Goal: Information Seeking & Learning: Learn about a topic

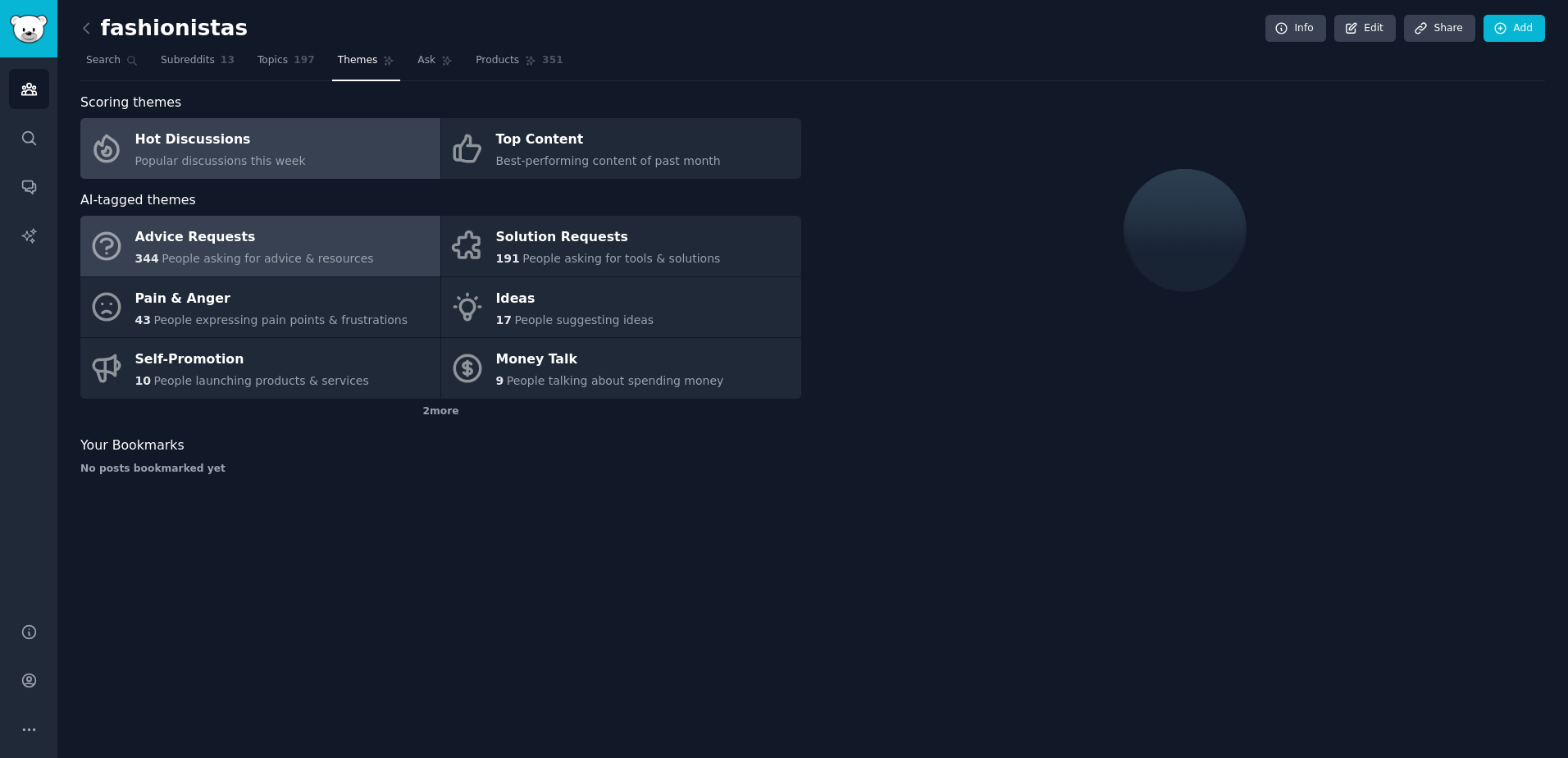
click at [314, 138] on link "Hot Discussions Popular discussions this week" at bounding box center [259, 148] width 360 height 61
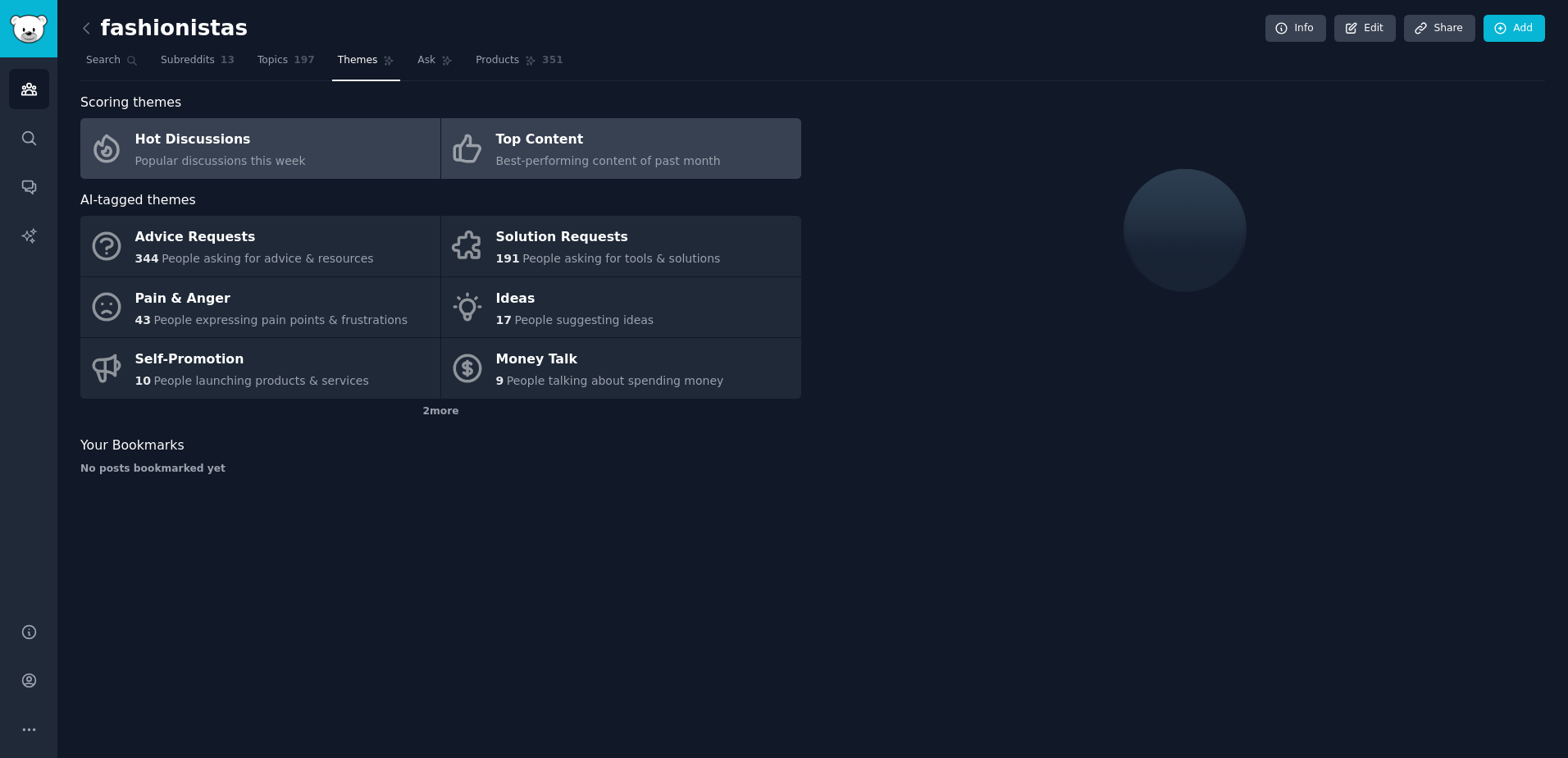
click at [548, 145] on div "Top Content" at bounding box center [608, 140] width 225 height 26
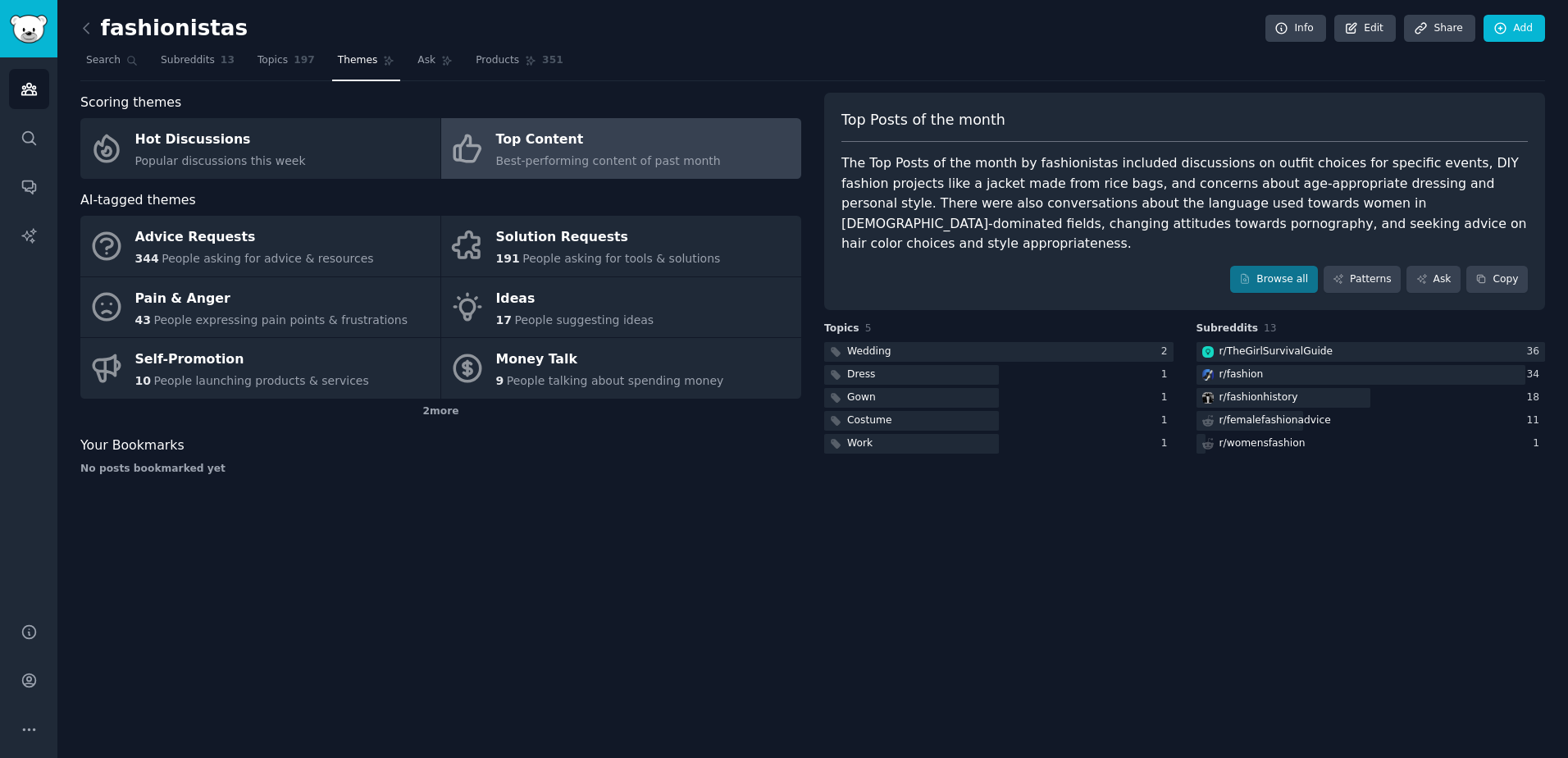
click at [569, 131] on div "Top Content" at bounding box center [608, 140] width 225 height 26
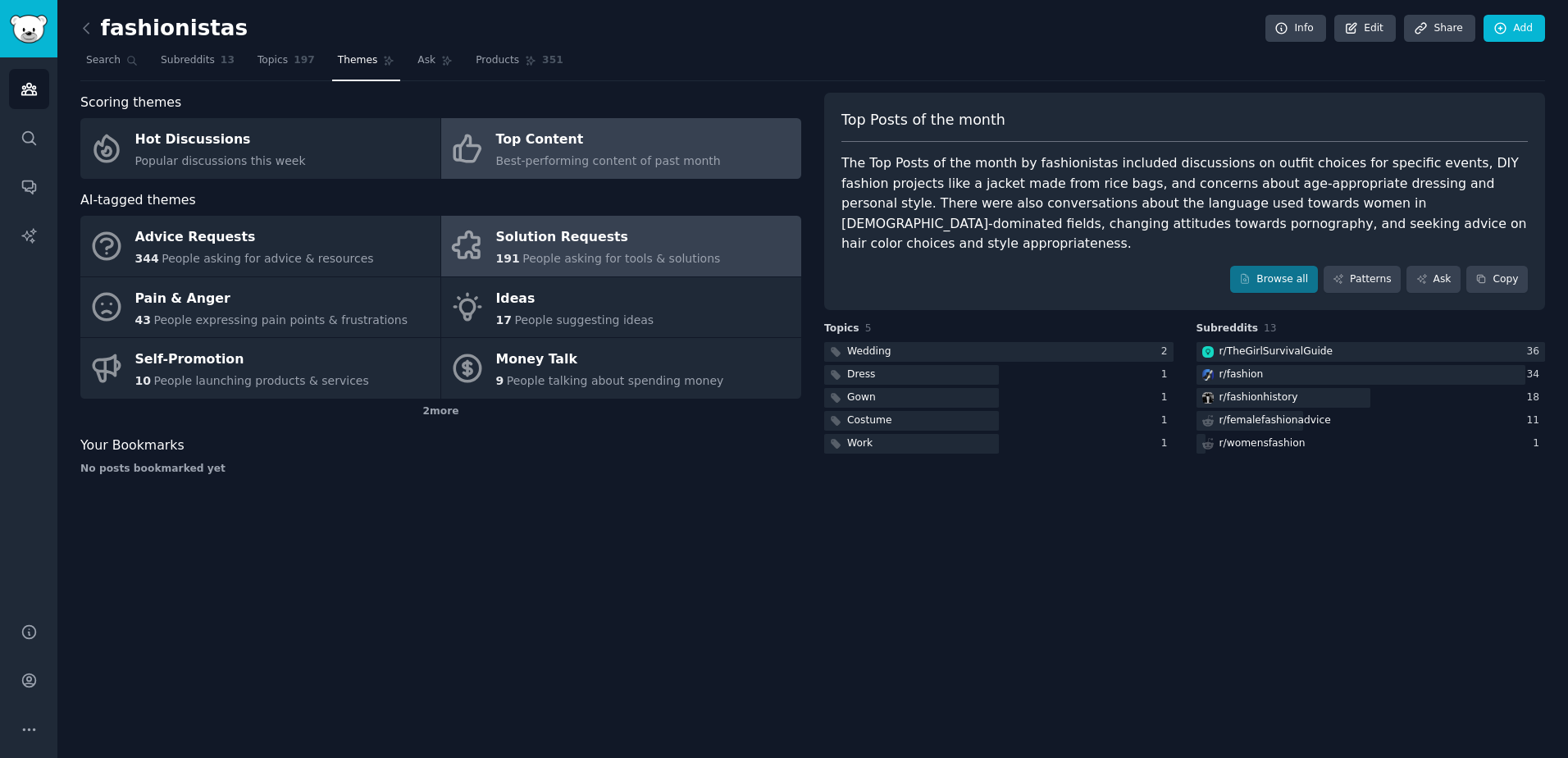
click at [540, 269] on link "Solution Requests 191 People asking for tools & solutions" at bounding box center [621, 246] width 360 height 61
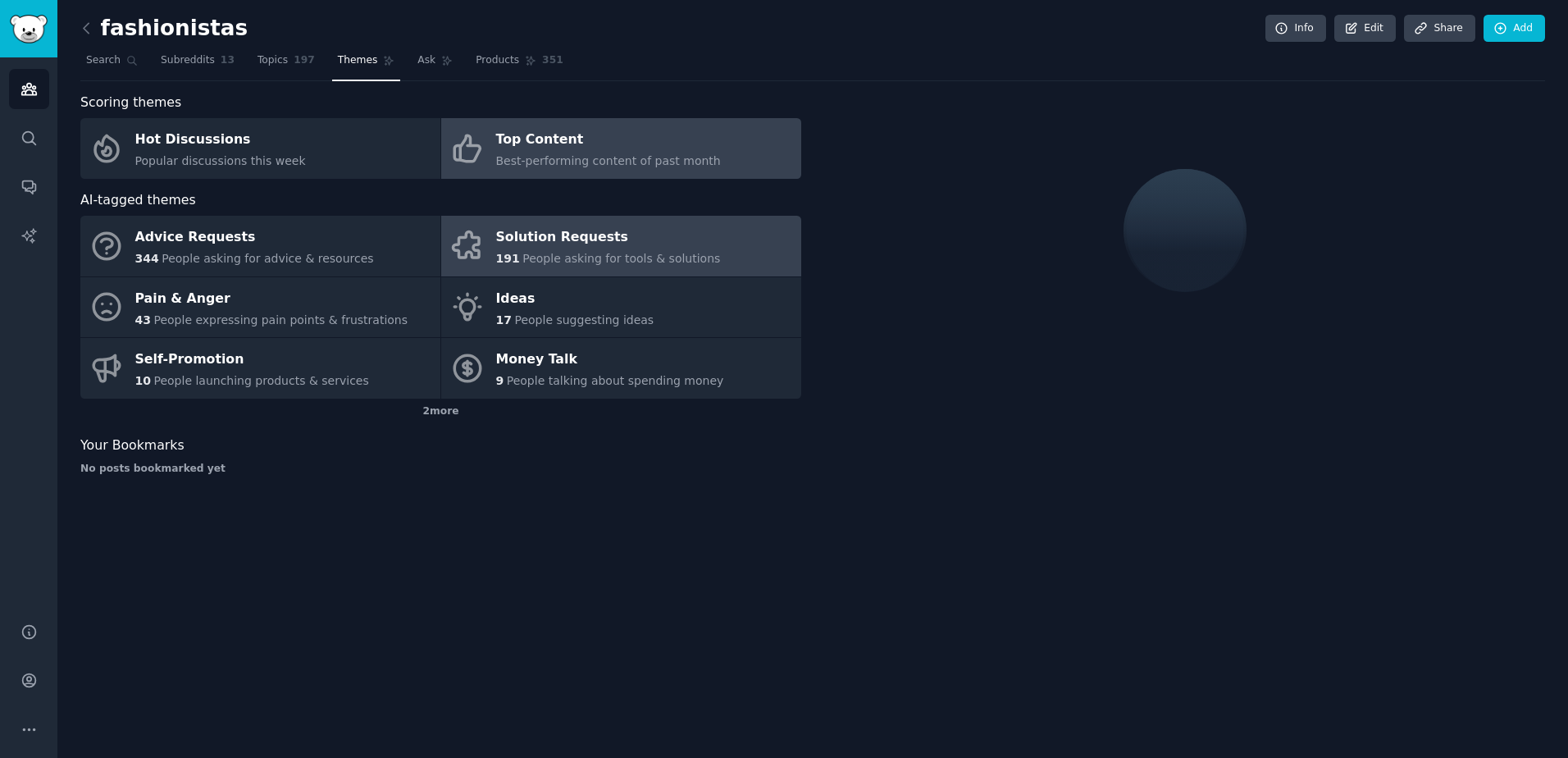
click at [556, 160] on span "Best-performing content of past month" at bounding box center [608, 161] width 225 height 13
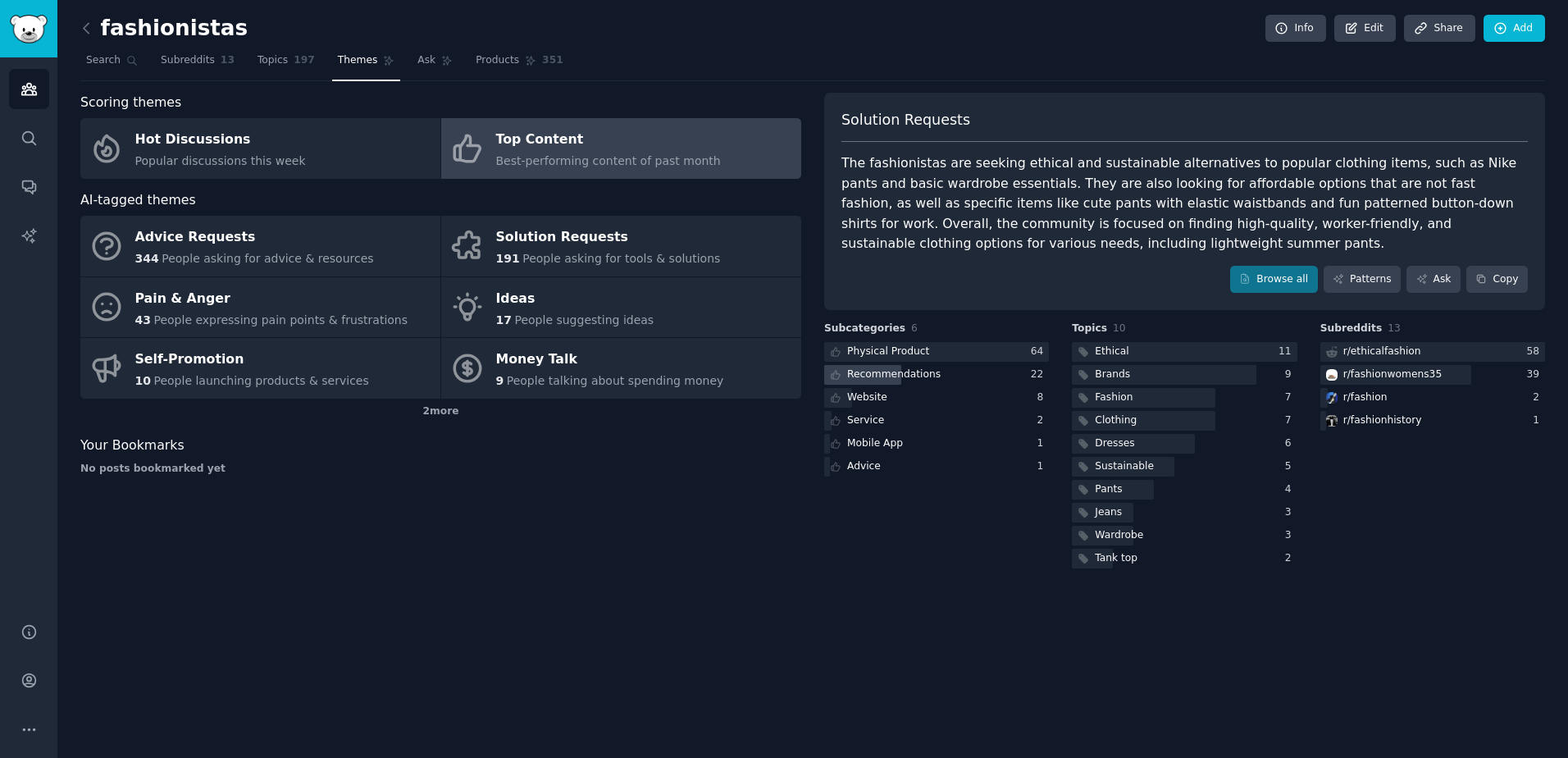
click at [873, 382] on div "Recommendations" at bounding box center [893, 375] width 93 height 15
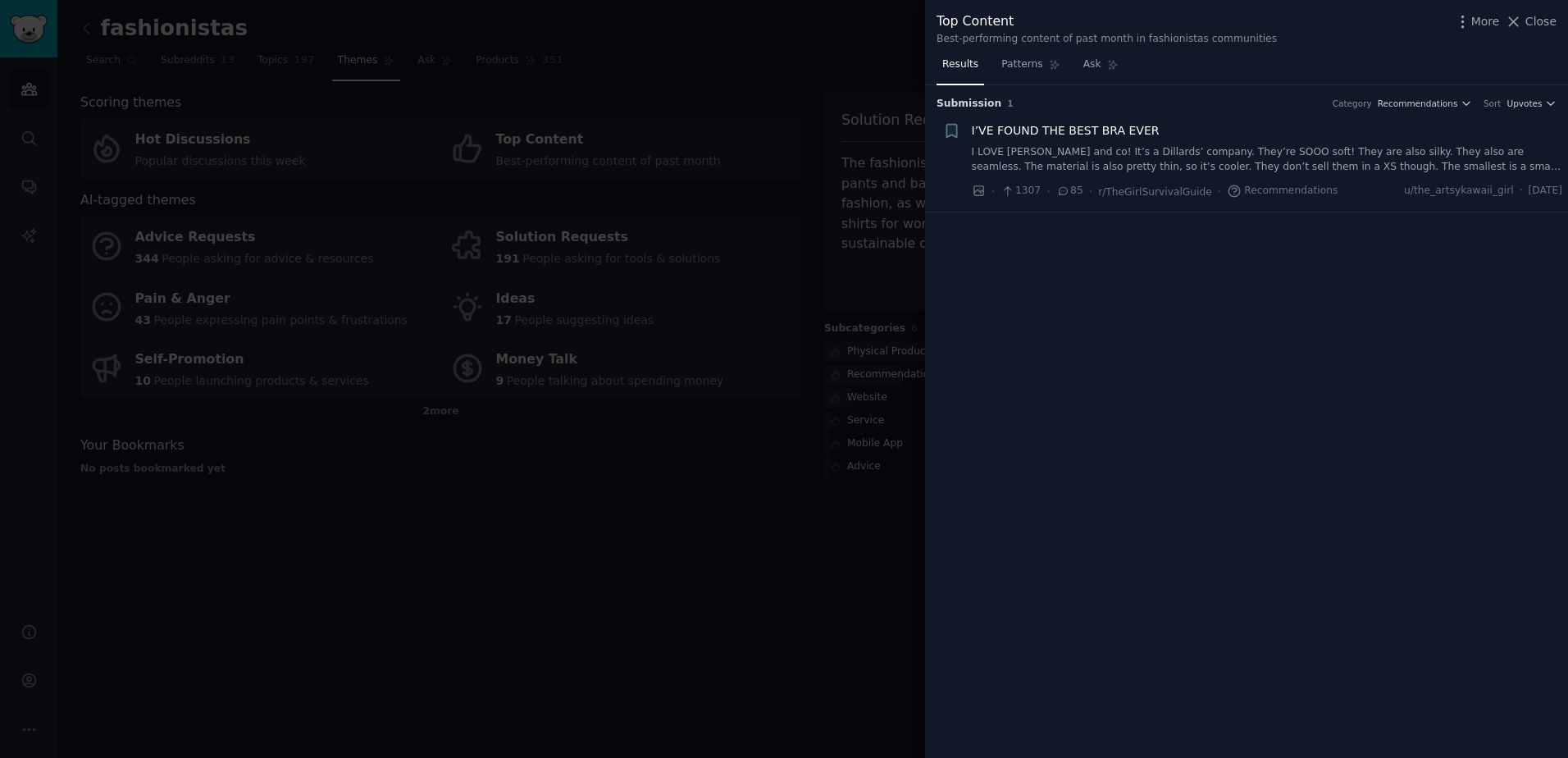
click at [837, 289] on div at bounding box center [784, 379] width 1568 height 758
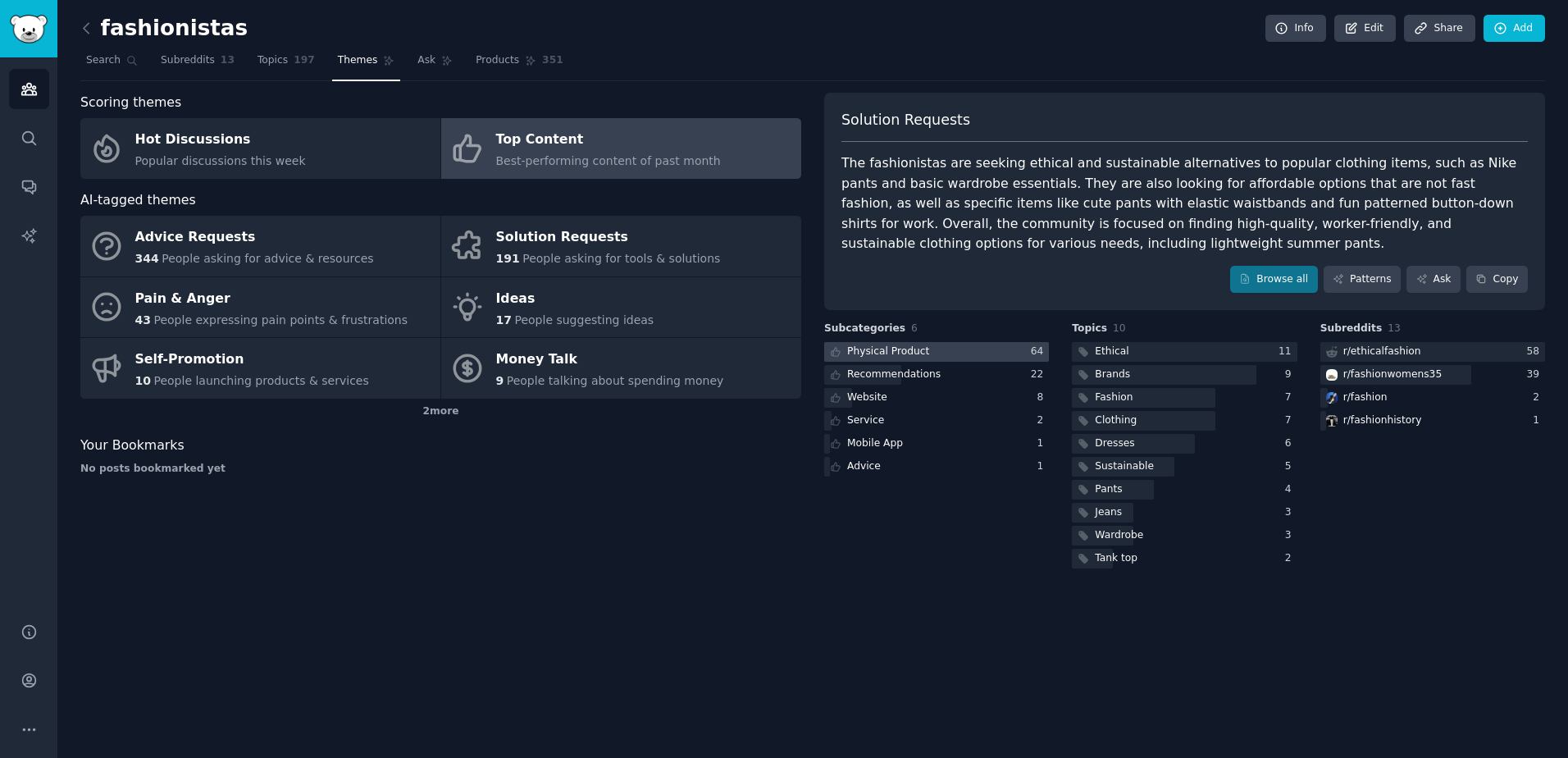
click at [915, 350] on div "Physical Product" at bounding box center [888, 352] width 82 height 15
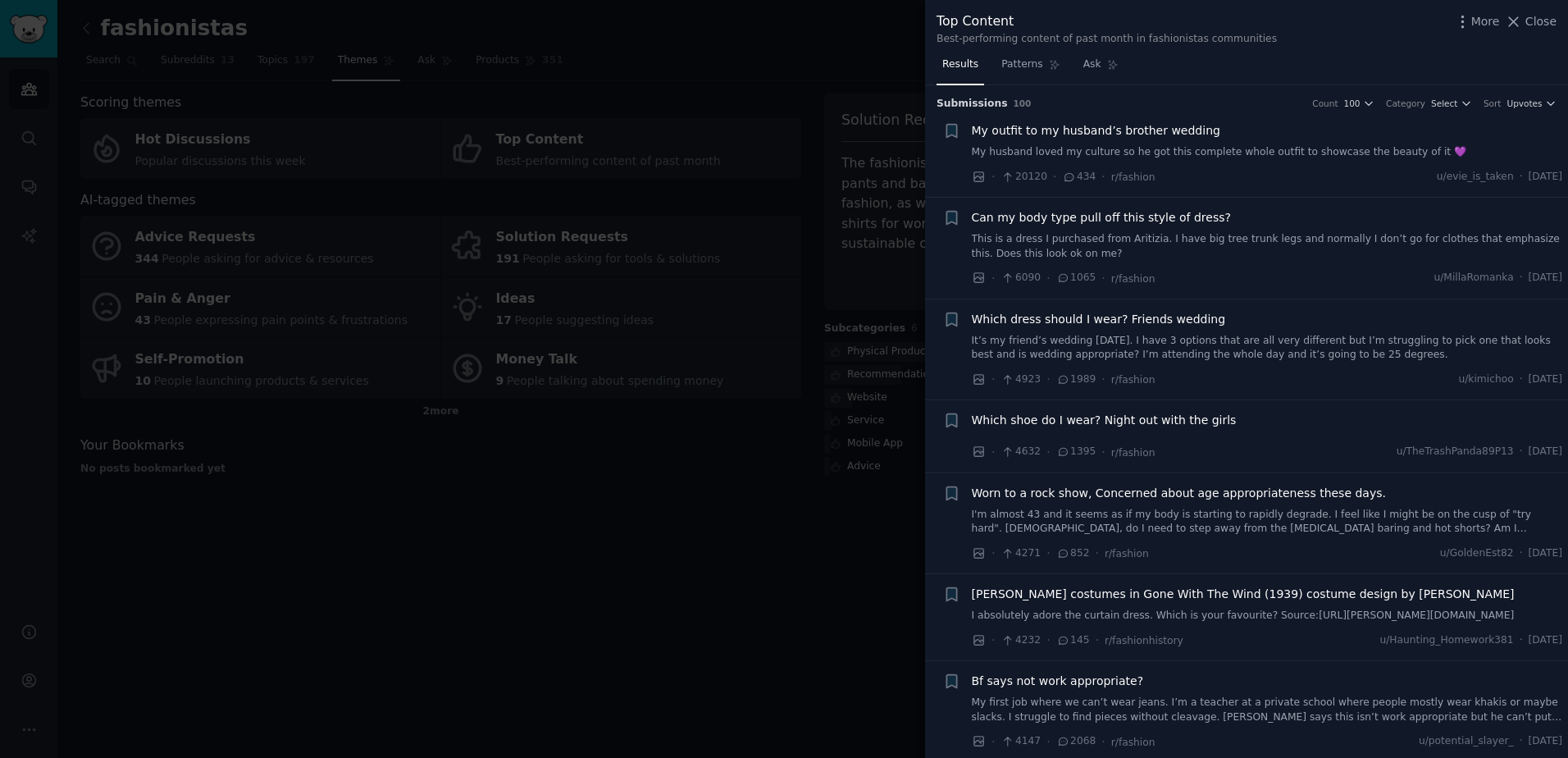
click at [1037, 352] on link "It’s my friend’s wedding [DATE]. I have 3 options that are all very different b…" at bounding box center [1267, 348] width 591 height 29
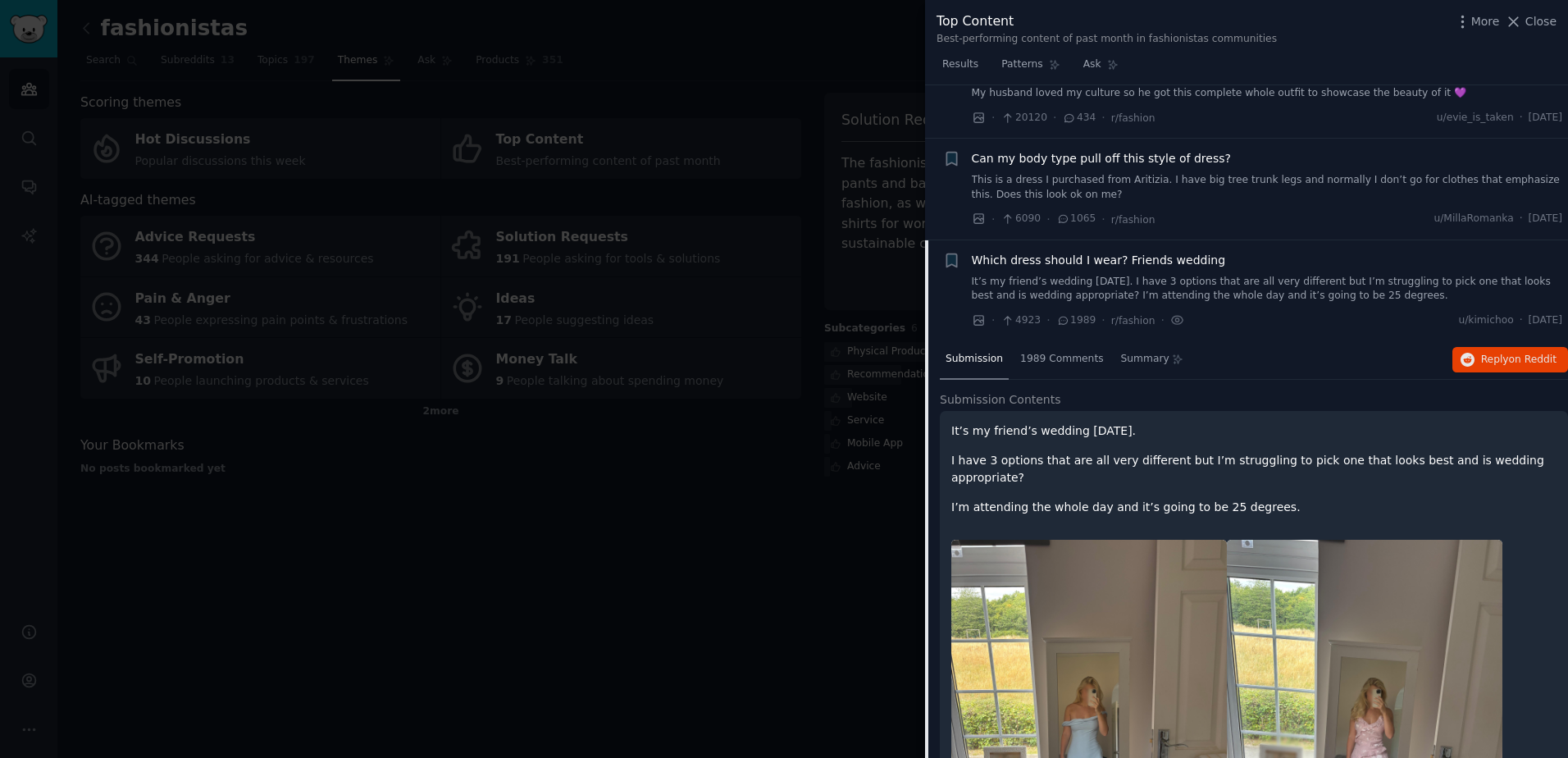
scroll to position [57, 0]
click at [1025, 291] on link "It’s my friend’s wedding [DATE]. I have 3 options that are all very different b…" at bounding box center [1267, 291] width 591 height 29
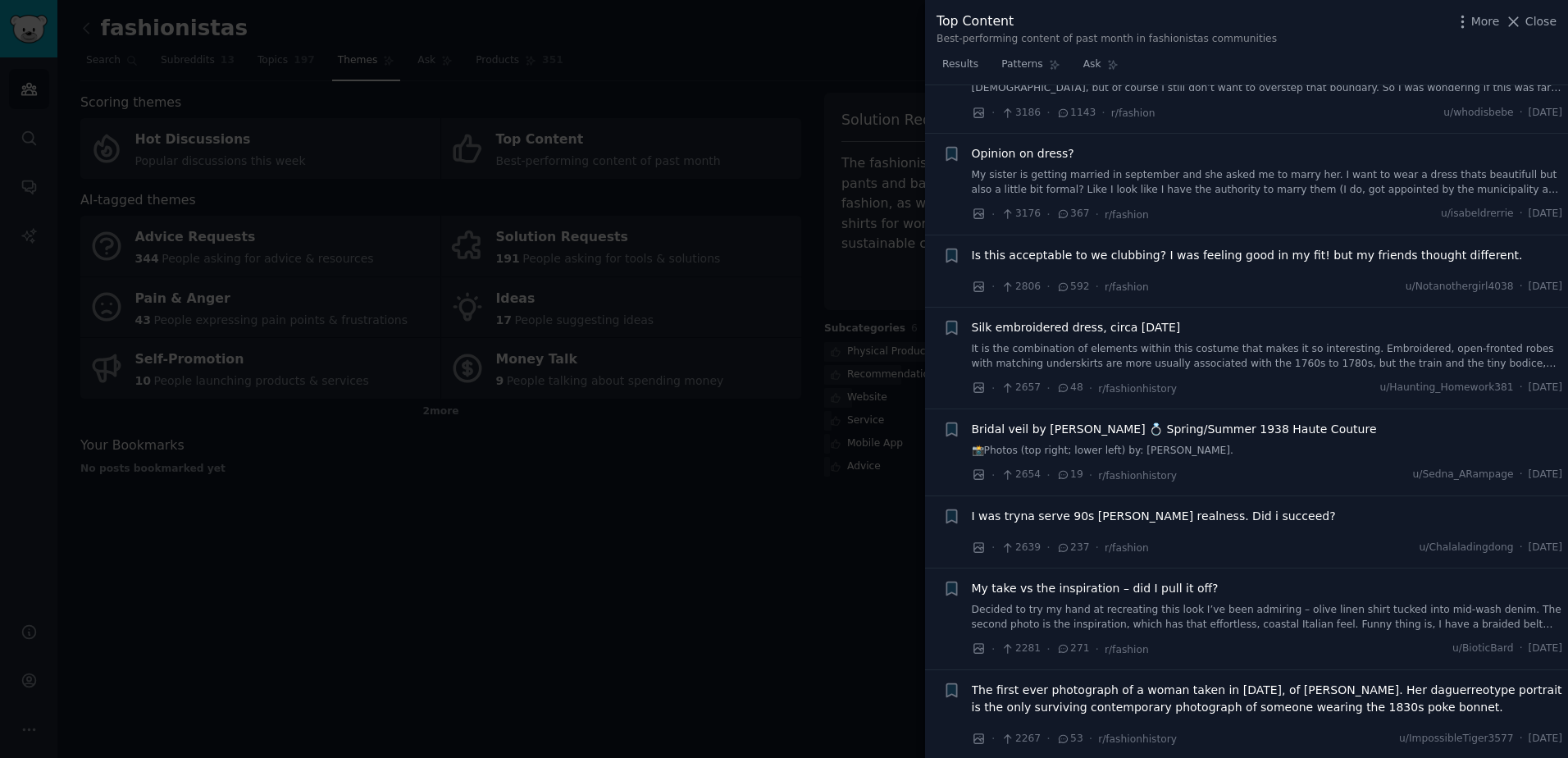
scroll to position [905, 0]
click at [767, 547] on div at bounding box center [784, 379] width 1568 height 758
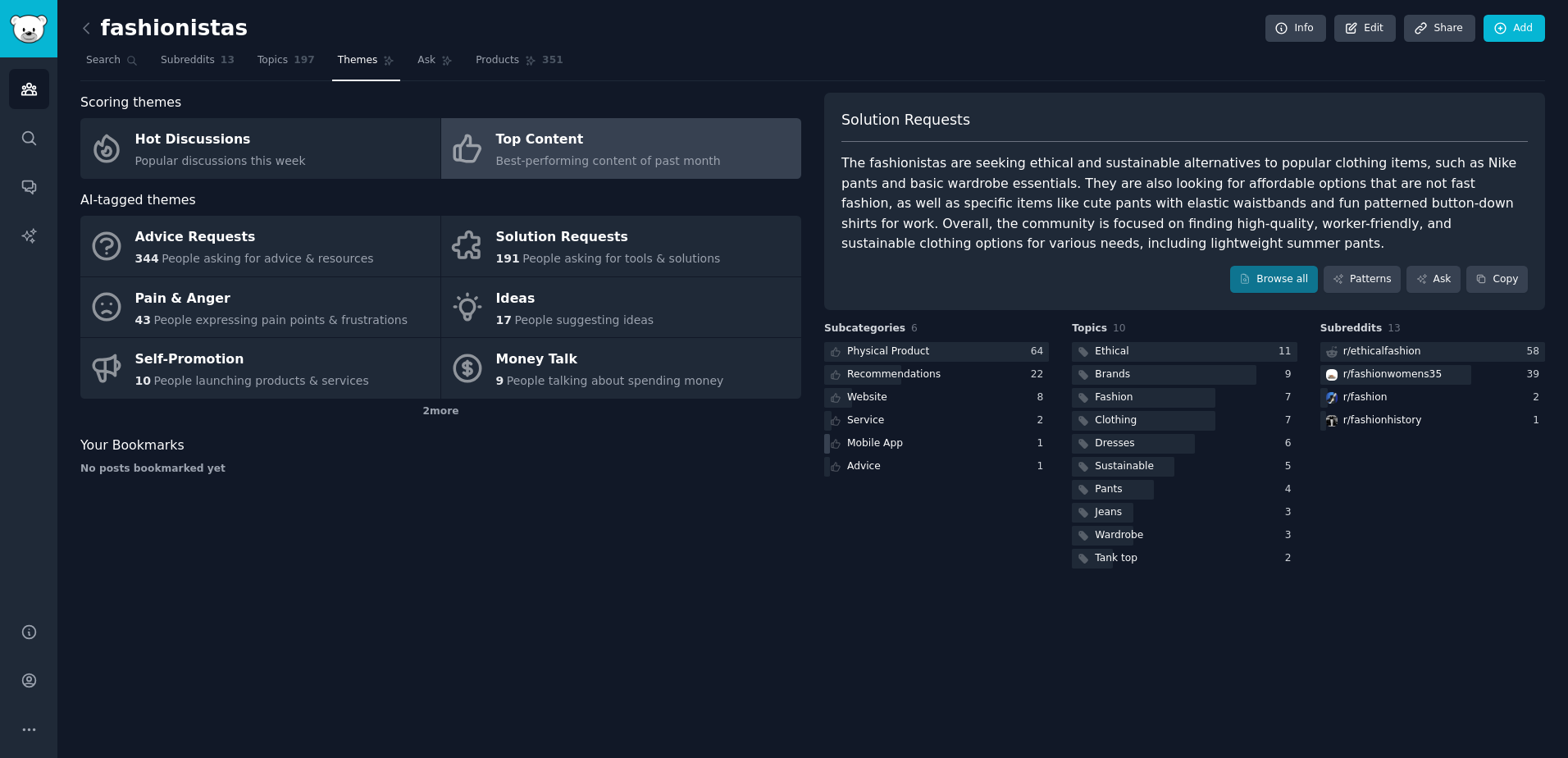
click at [894, 443] on div "Mobile App" at bounding box center [875, 444] width 56 height 15
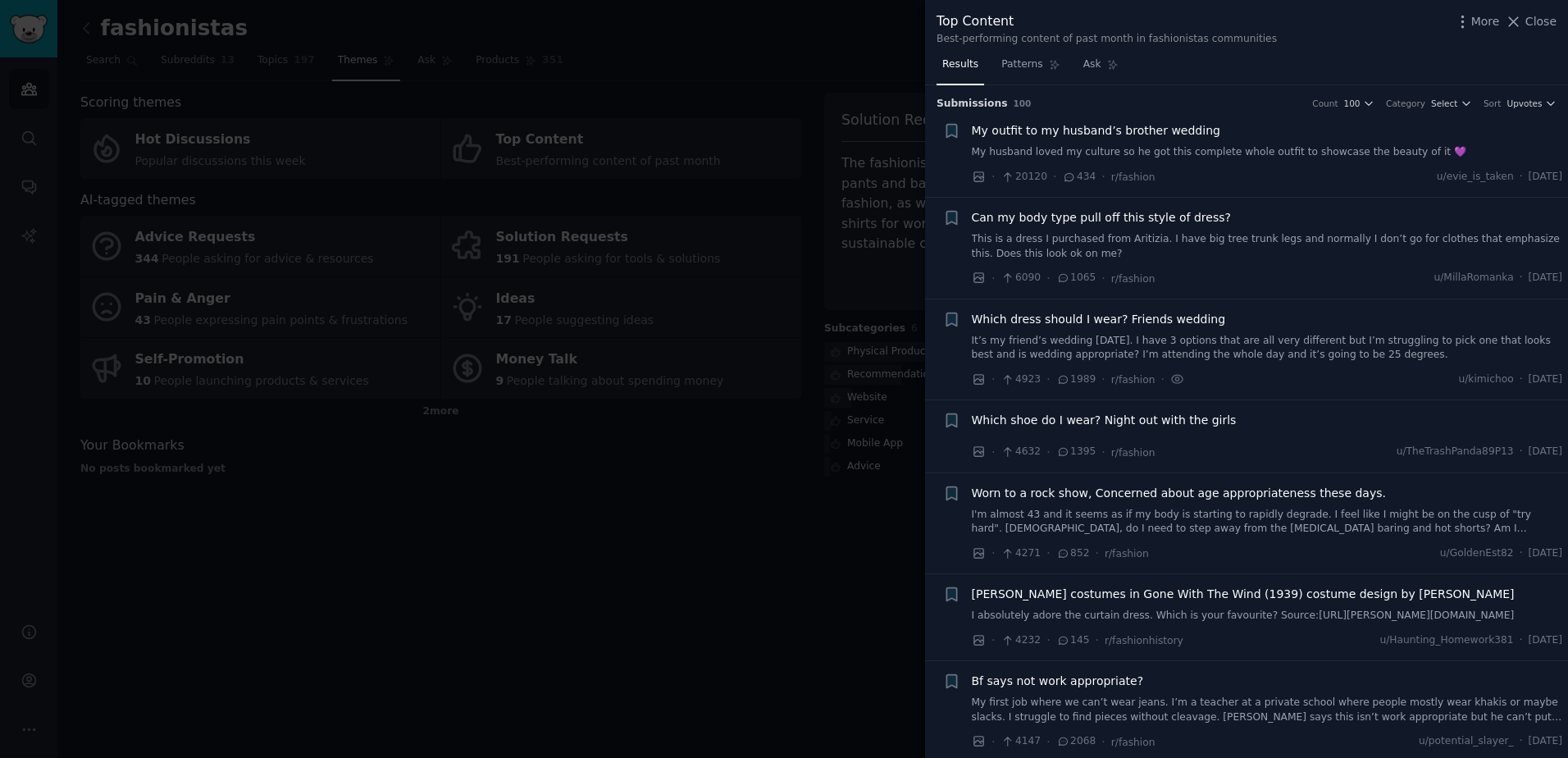
click at [856, 542] on div at bounding box center [784, 379] width 1568 height 758
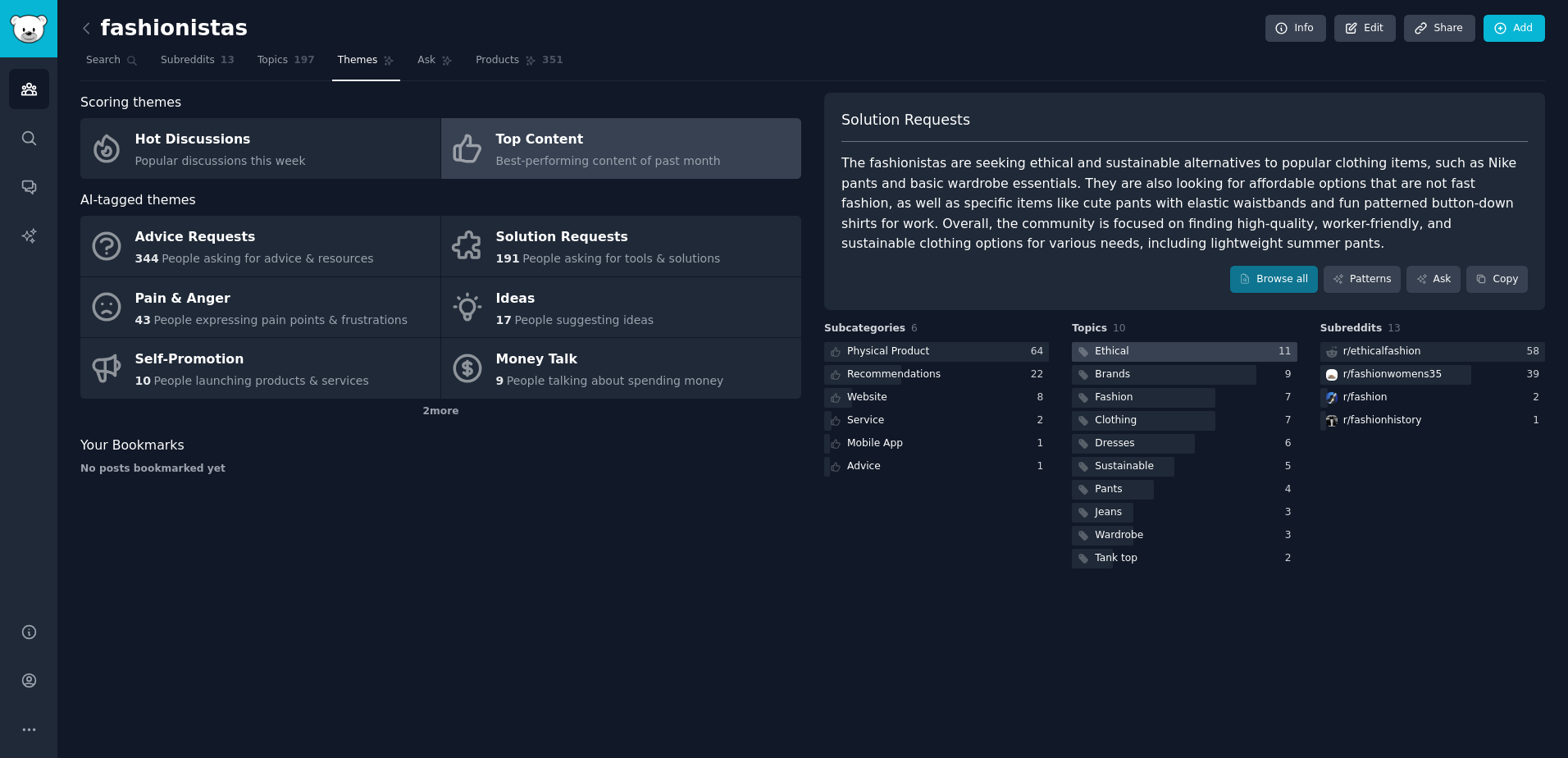
click at [1119, 351] on div "Ethical" at bounding box center [1112, 352] width 34 height 15
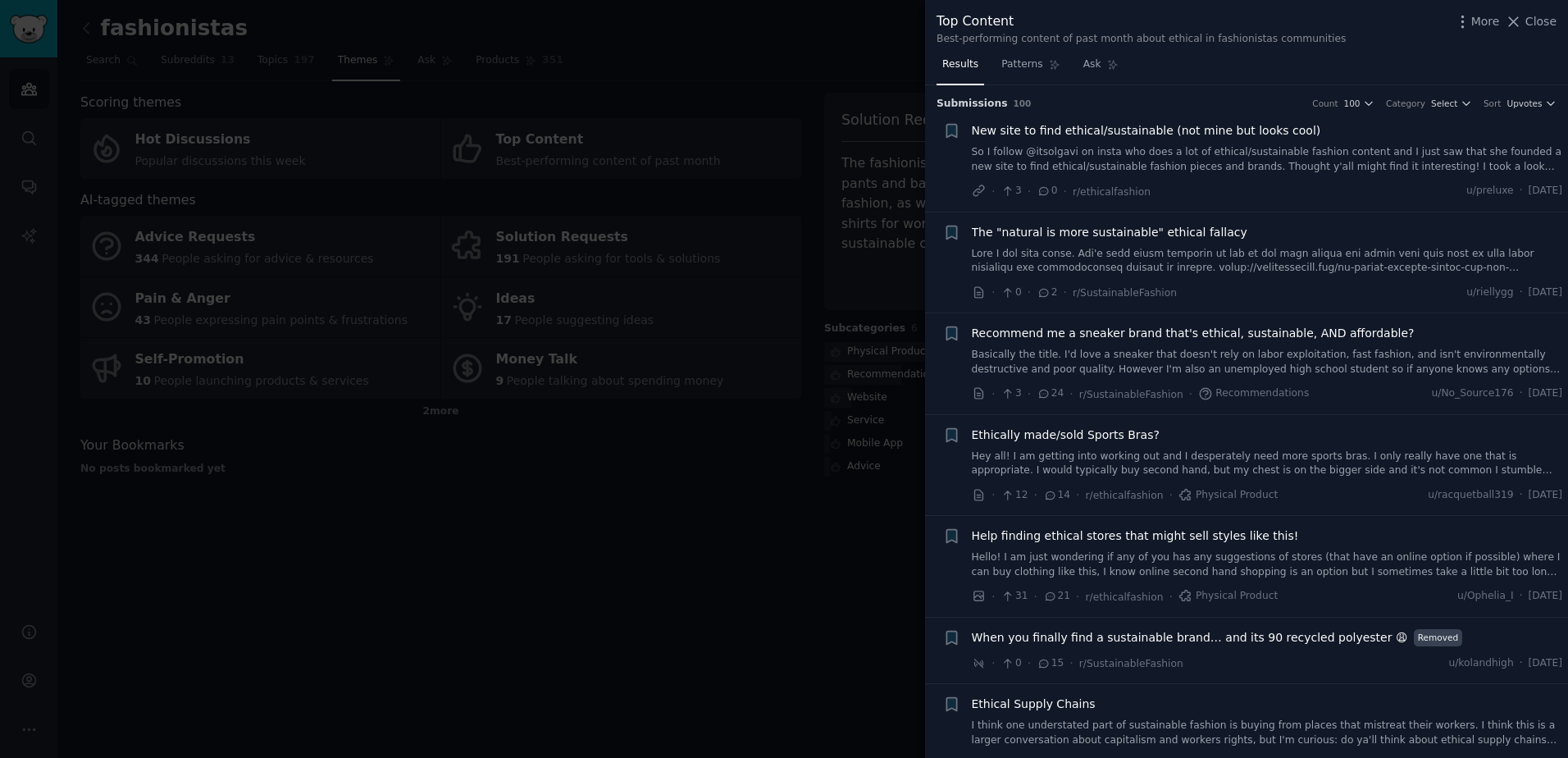
click at [1091, 141] on div "New site to find ethical/sustainable (not mine but looks cool) So I follow @its…" at bounding box center [1267, 147] width 591 height 51
click at [1081, 152] on link "So I follow @itsolgavi on insta who does a lot of ethical/sustainable fashion c…" at bounding box center [1267, 159] width 591 height 29
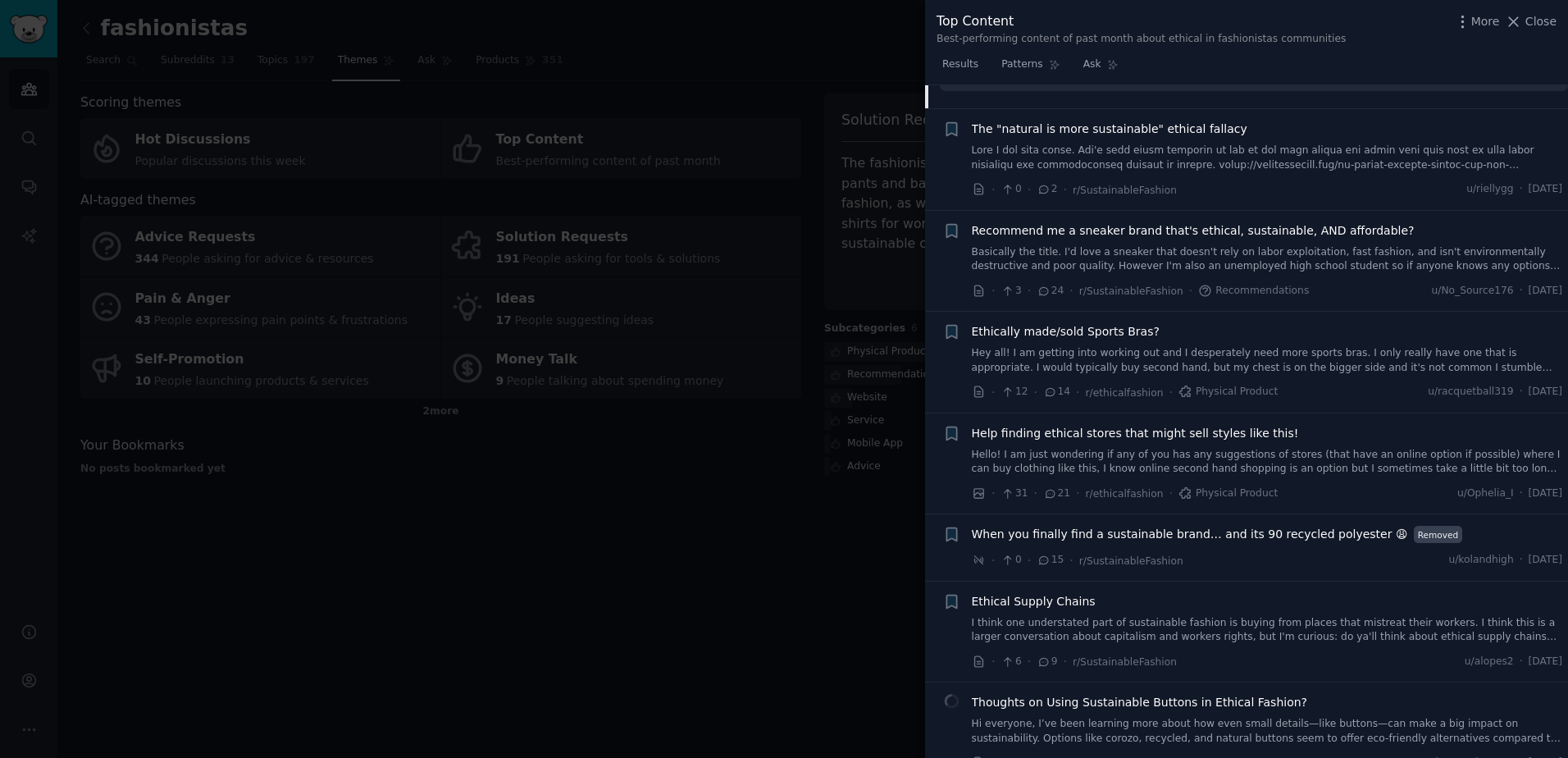
scroll to position [469, 0]
click at [1240, 447] on link "Hello! I am just wondering if any of you has any suggestions of stores (that ha…" at bounding box center [1267, 462] width 591 height 29
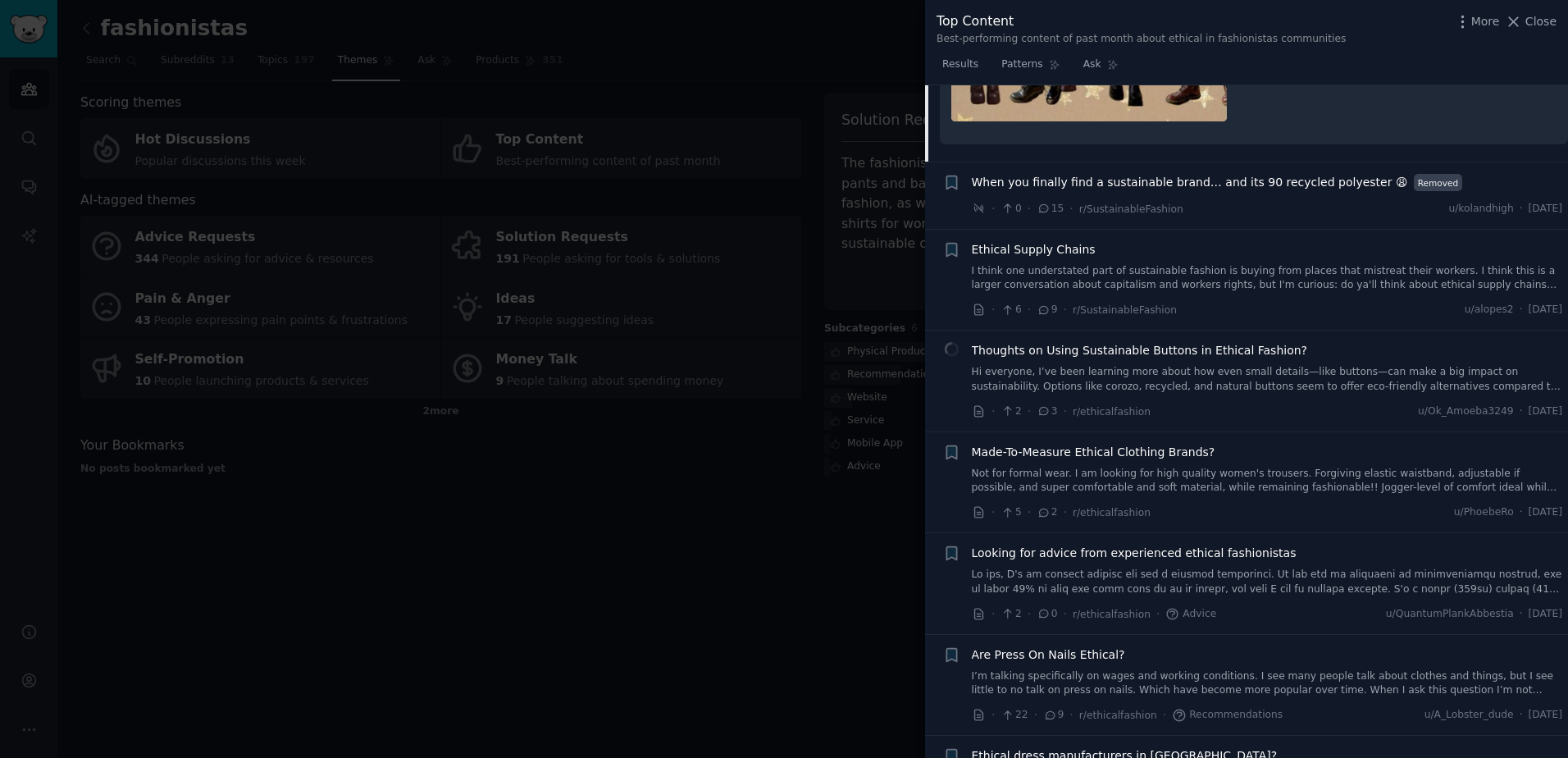
scroll to position [2169, 0]
click at [1180, 288] on link "I think one understated part of sustainable fashion is buying from places that …" at bounding box center [1267, 279] width 591 height 29
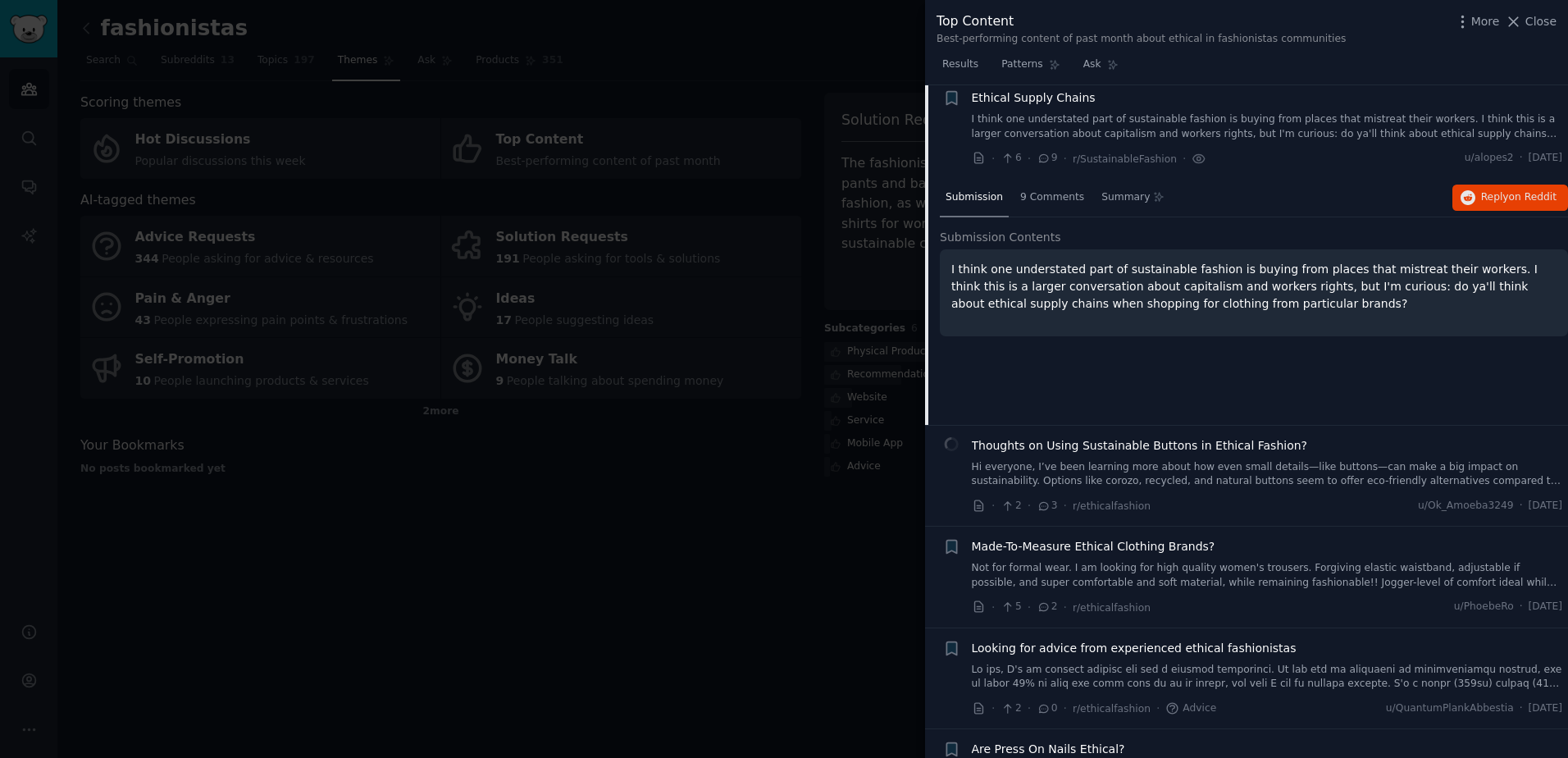
scroll to position [600, 0]
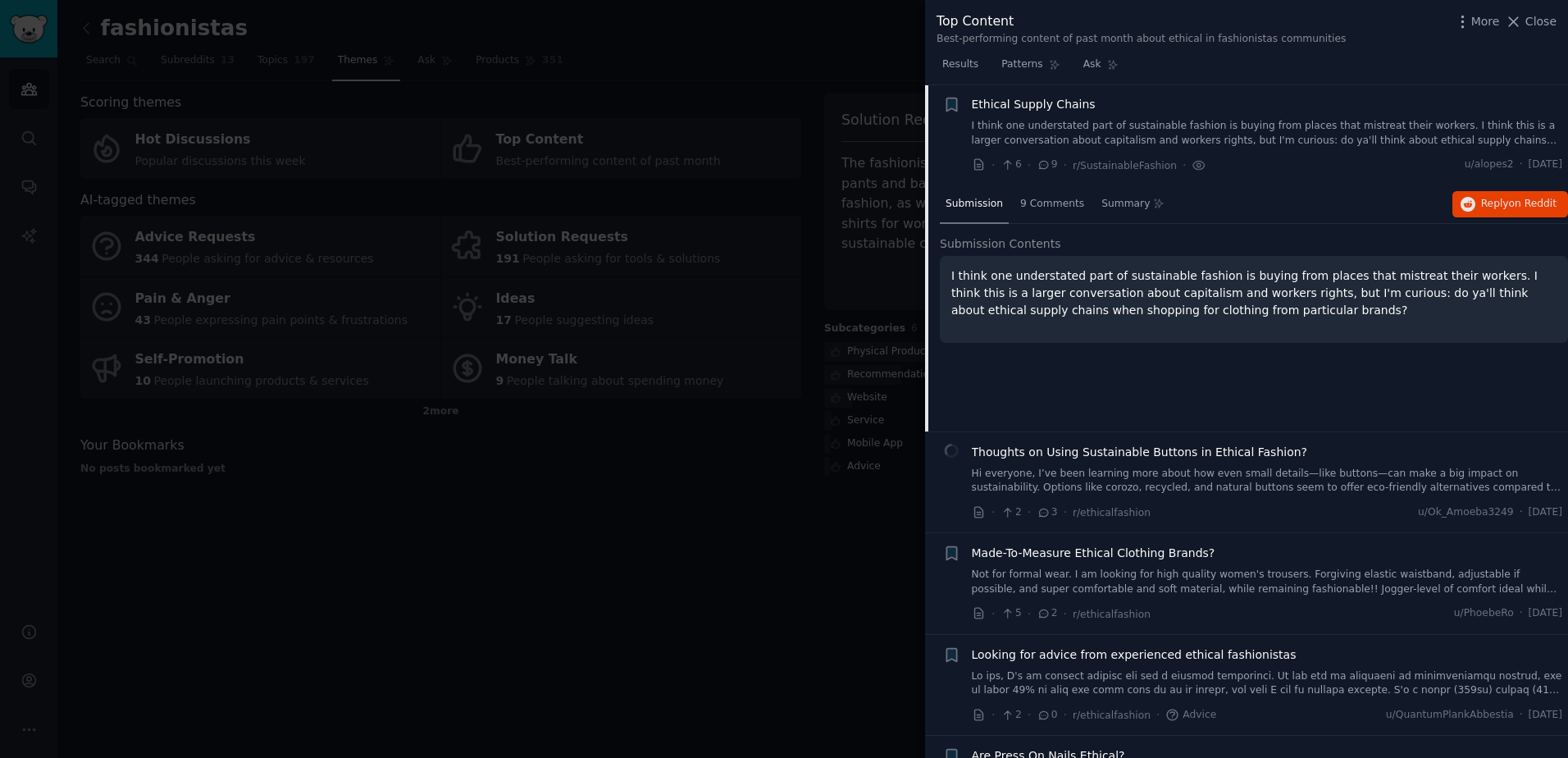
click at [1180, 288] on p "I think one understated part of sustainable fashion is buying from places that …" at bounding box center [1253, 292] width 605 height 51
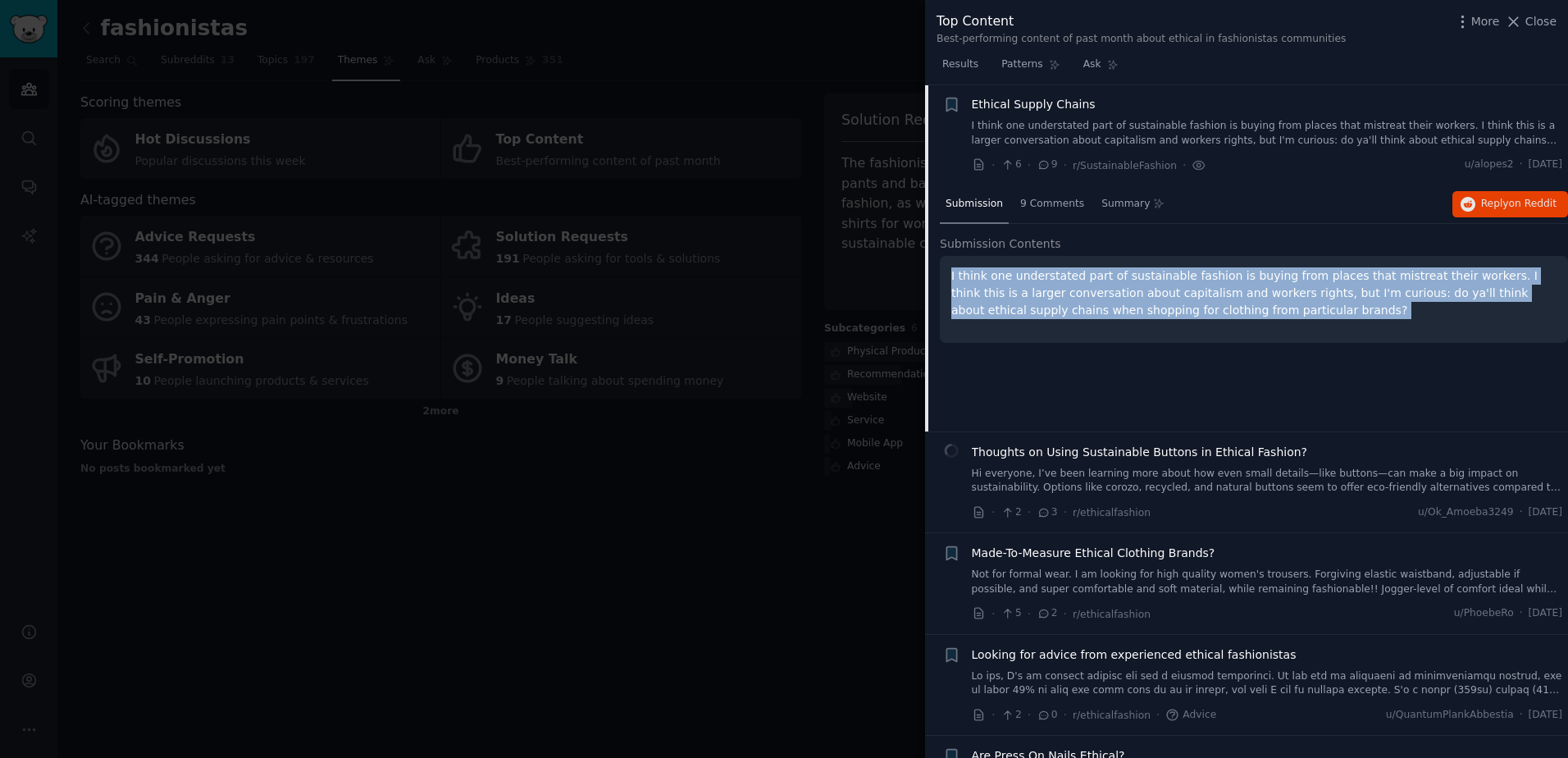
click at [1180, 288] on p "I think one understated part of sustainable fashion is buying from places that …" at bounding box center [1253, 292] width 605 height 51
copy ul "I think one understated part of sustainable fashion is buying from places that …"
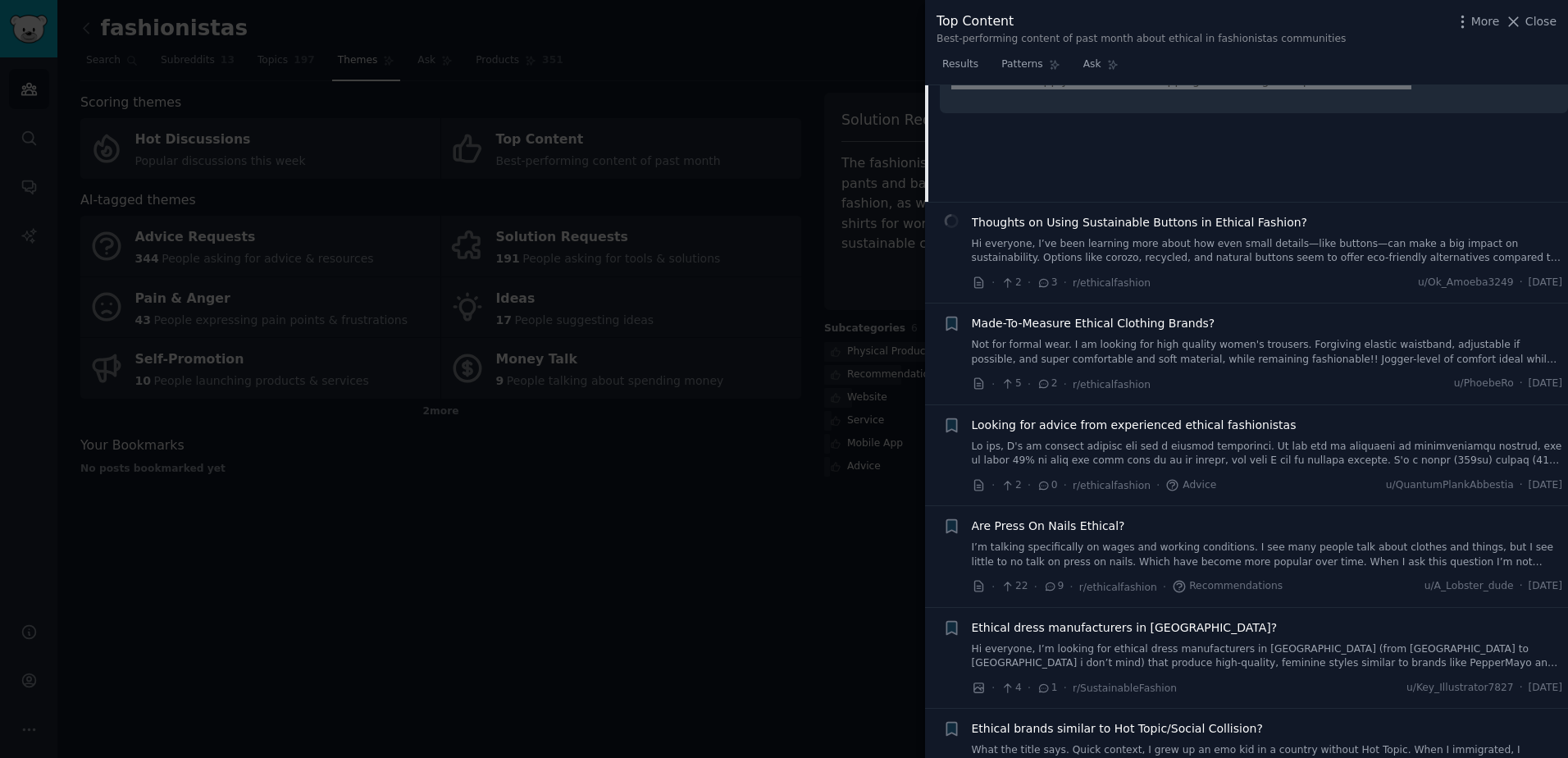
scroll to position [832, 0]
click at [1150, 355] on link "Not for formal wear. I am looking for high quality women's trousers. Forgiving …" at bounding box center [1267, 349] width 591 height 29
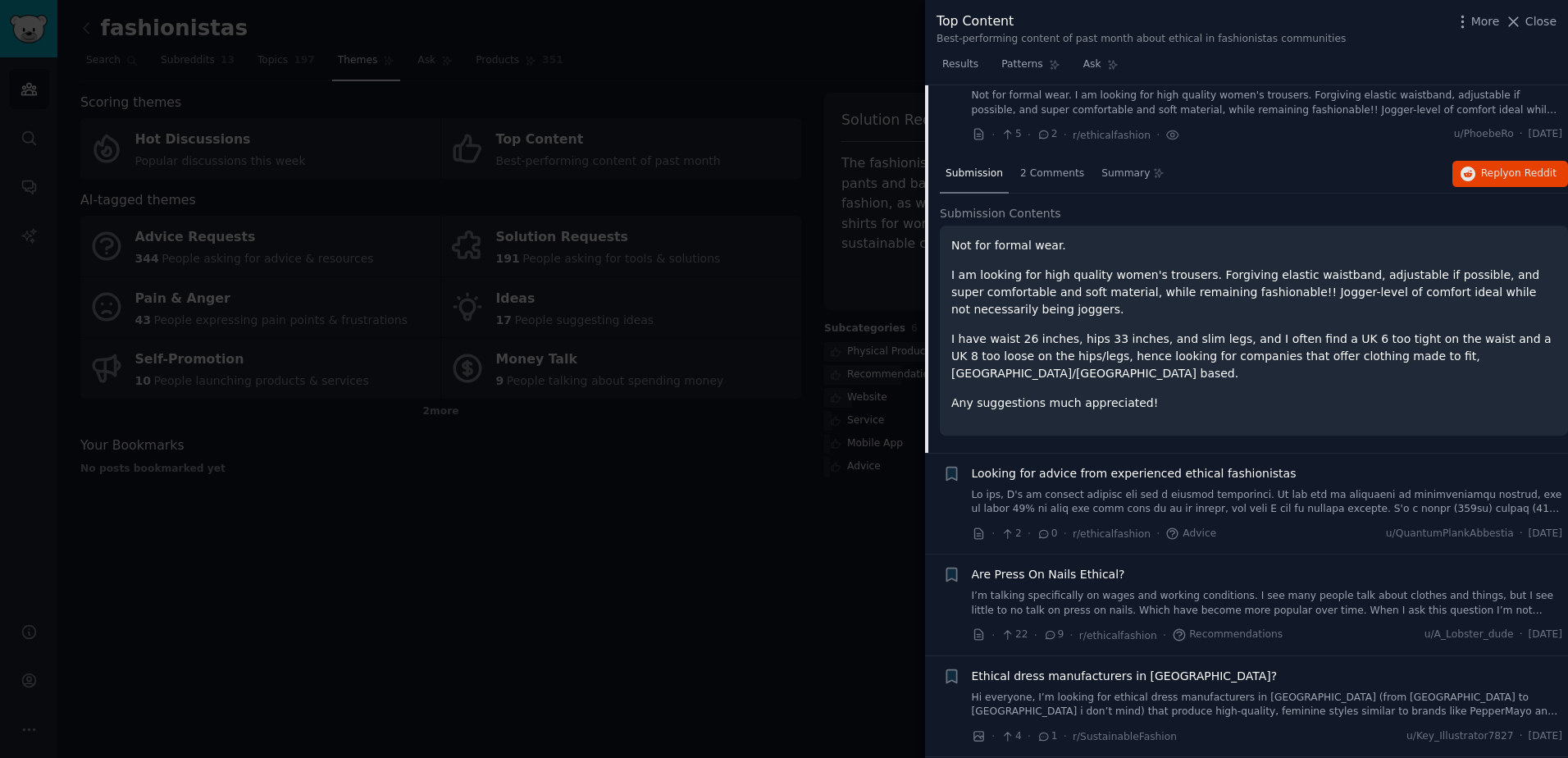
scroll to position [802, 0]
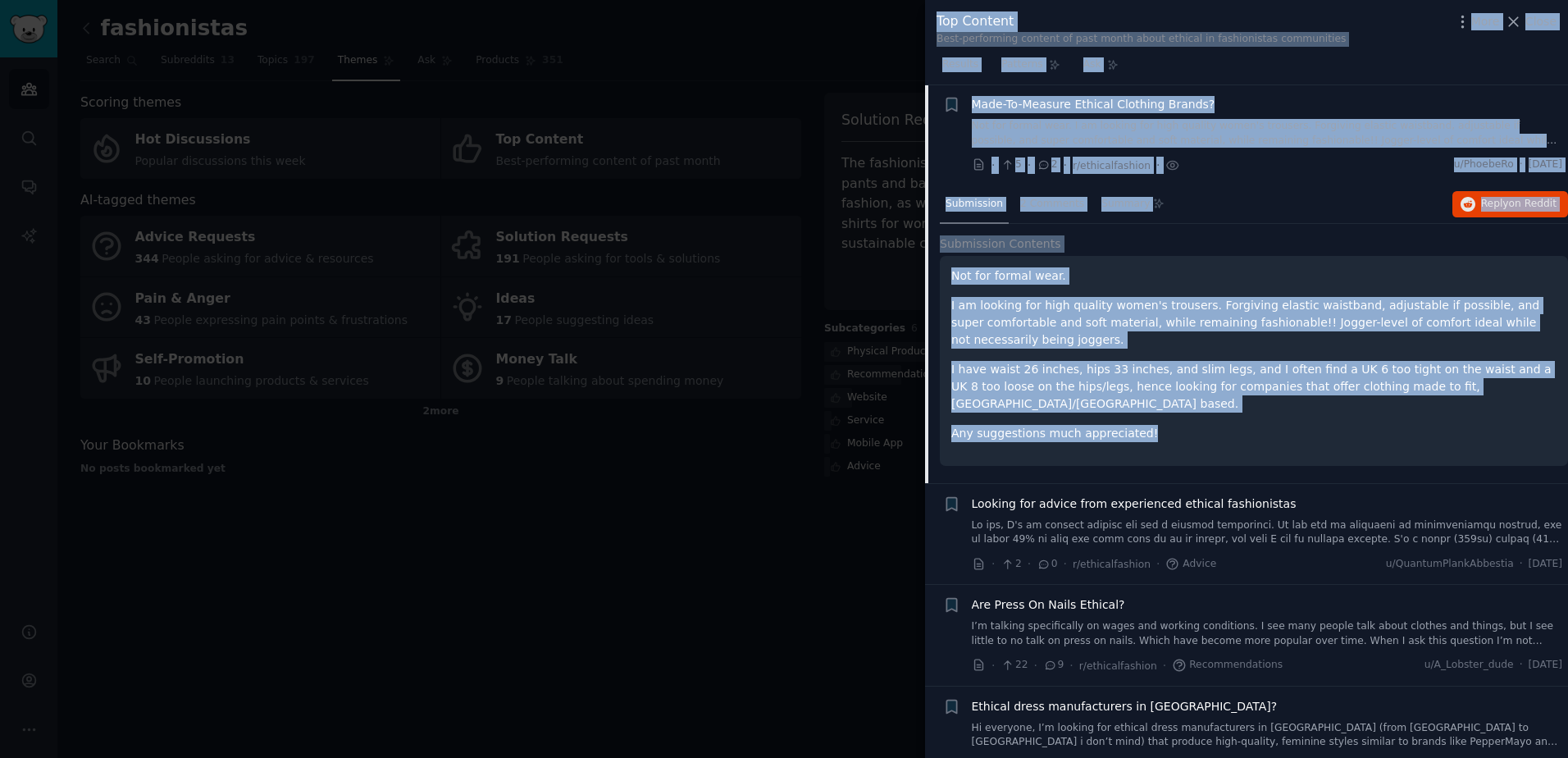
drag, startPoint x: 1144, startPoint y: 421, endPoint x: 918, endPoint y: 280, distance: 266.4
click at [918, 280] on div "Top Content Best-performing content of past month about ethical in fashionistas…" at bounding box center [784, 379] width 1568 height 758
click at [1005, 313] on p "I am looking for high quality women's trousers. Forgiving elastic waistband, ad…" at bounding box center [1253, 322] width 605 height 51
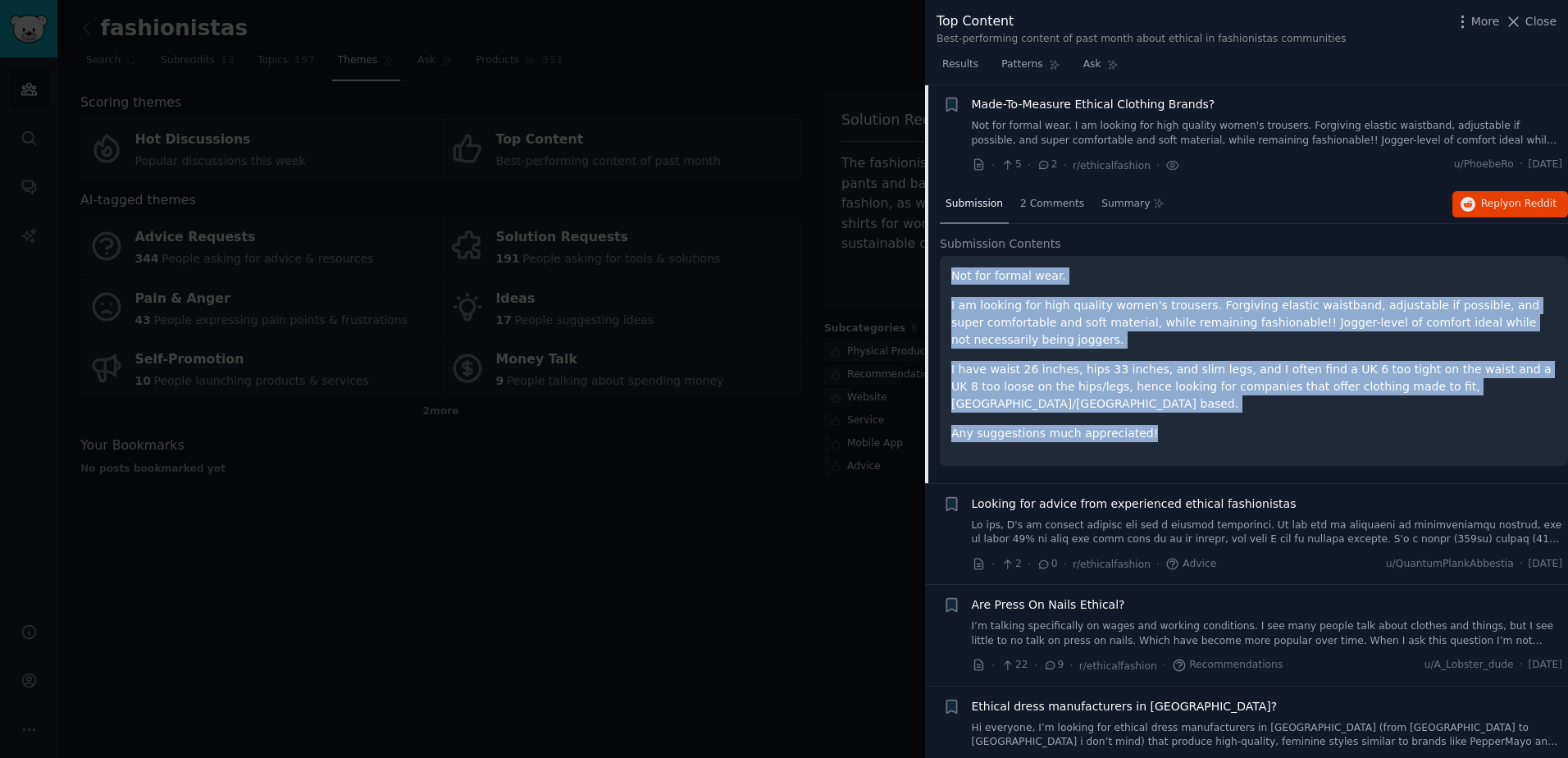
drag, startPoint x: 944, startPoint y: 275, endPoint x: 1149, endPoint y: 412, distance: 246.6
click at [1149, 412] on div "Not for formal wear. I am looking for high quality women's trousers. Forgiving …" at bounding box center [1254, 360] width 628 height 210
copy div "Not for formal wear. I am looking for high quality women's trousers. Forgiving …"
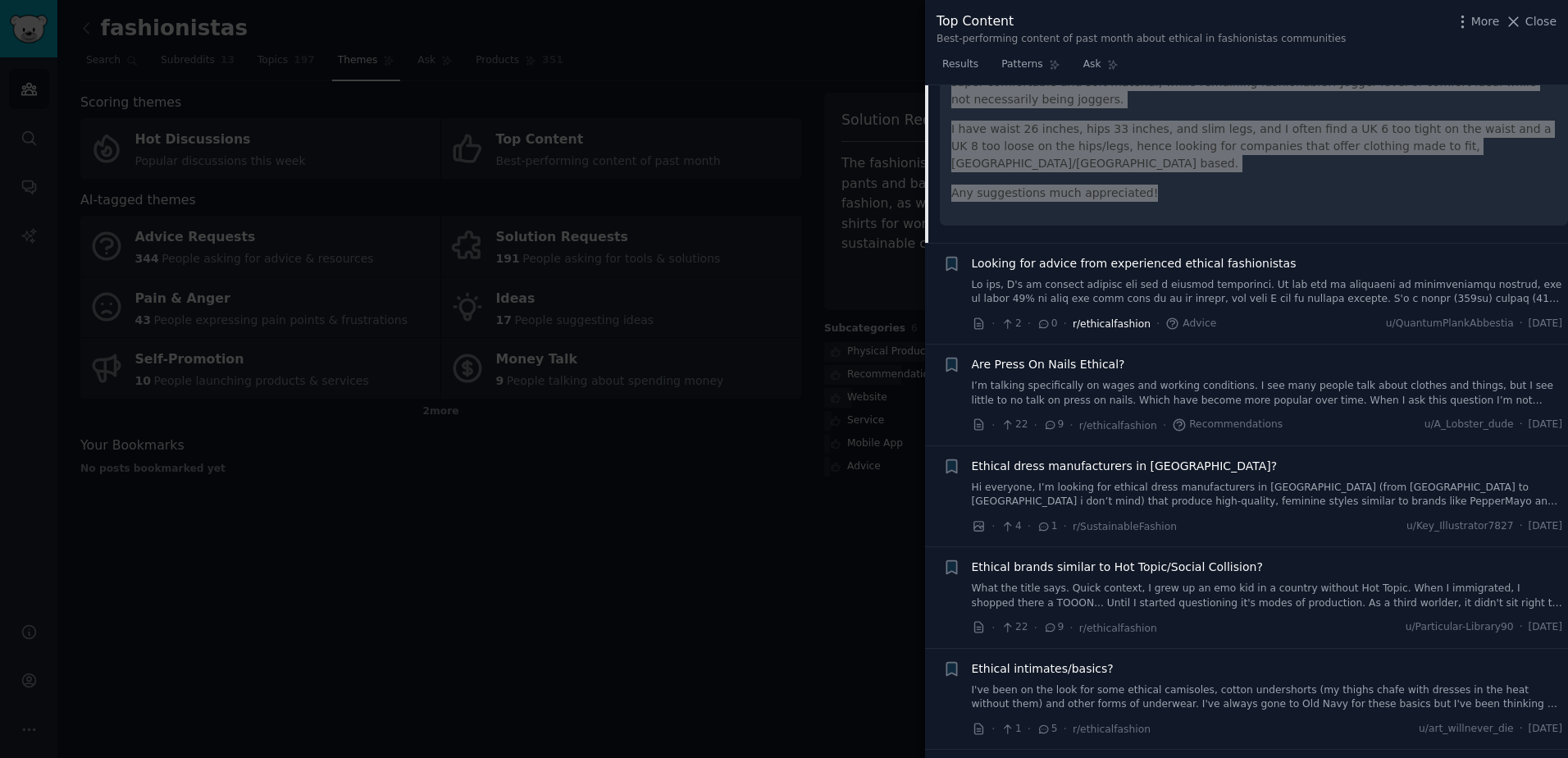
scroll to position [1086, 0]
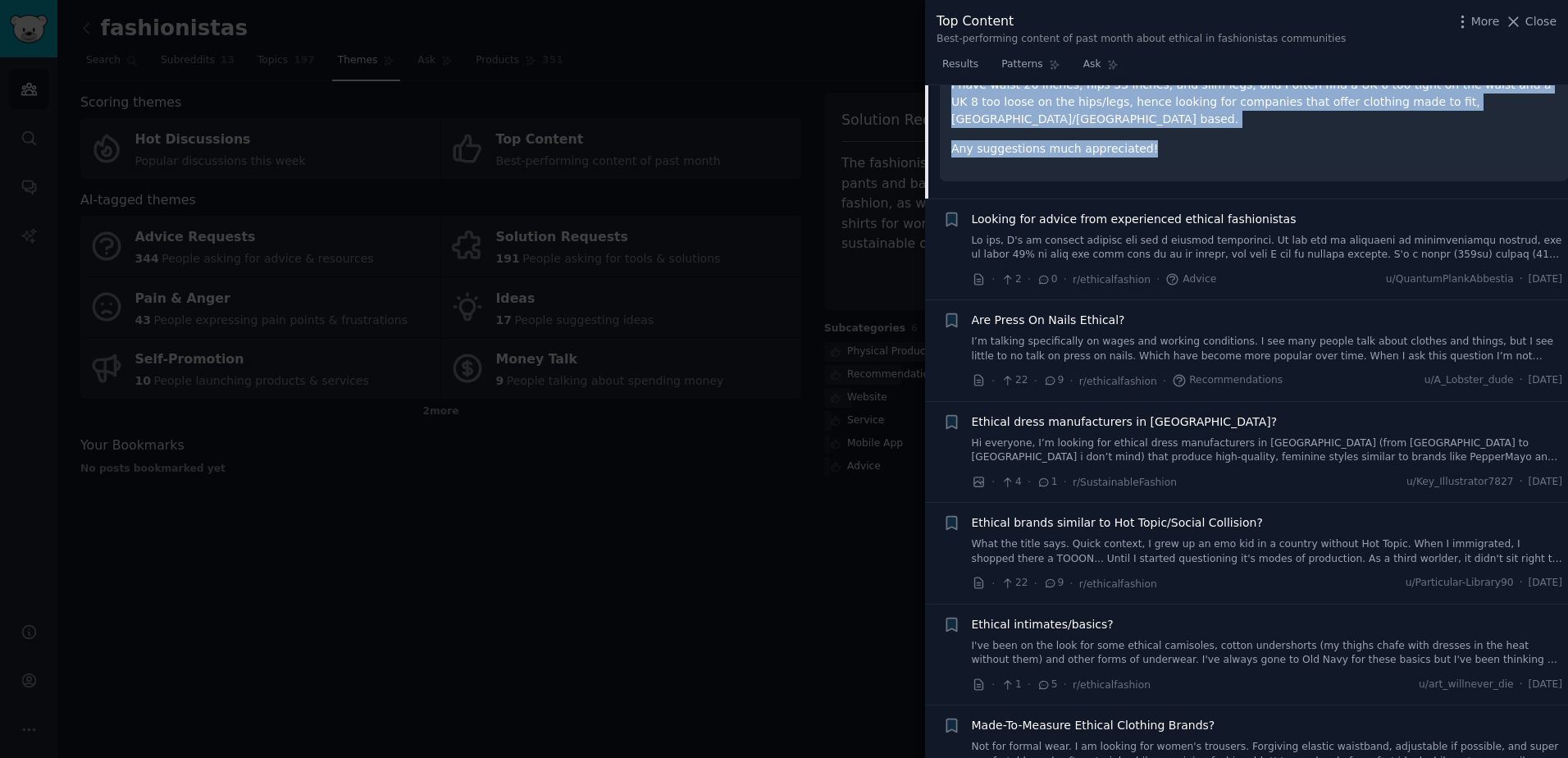
click at [1100, 233] on link at bounding box center [1267, 248] width 591 height 29
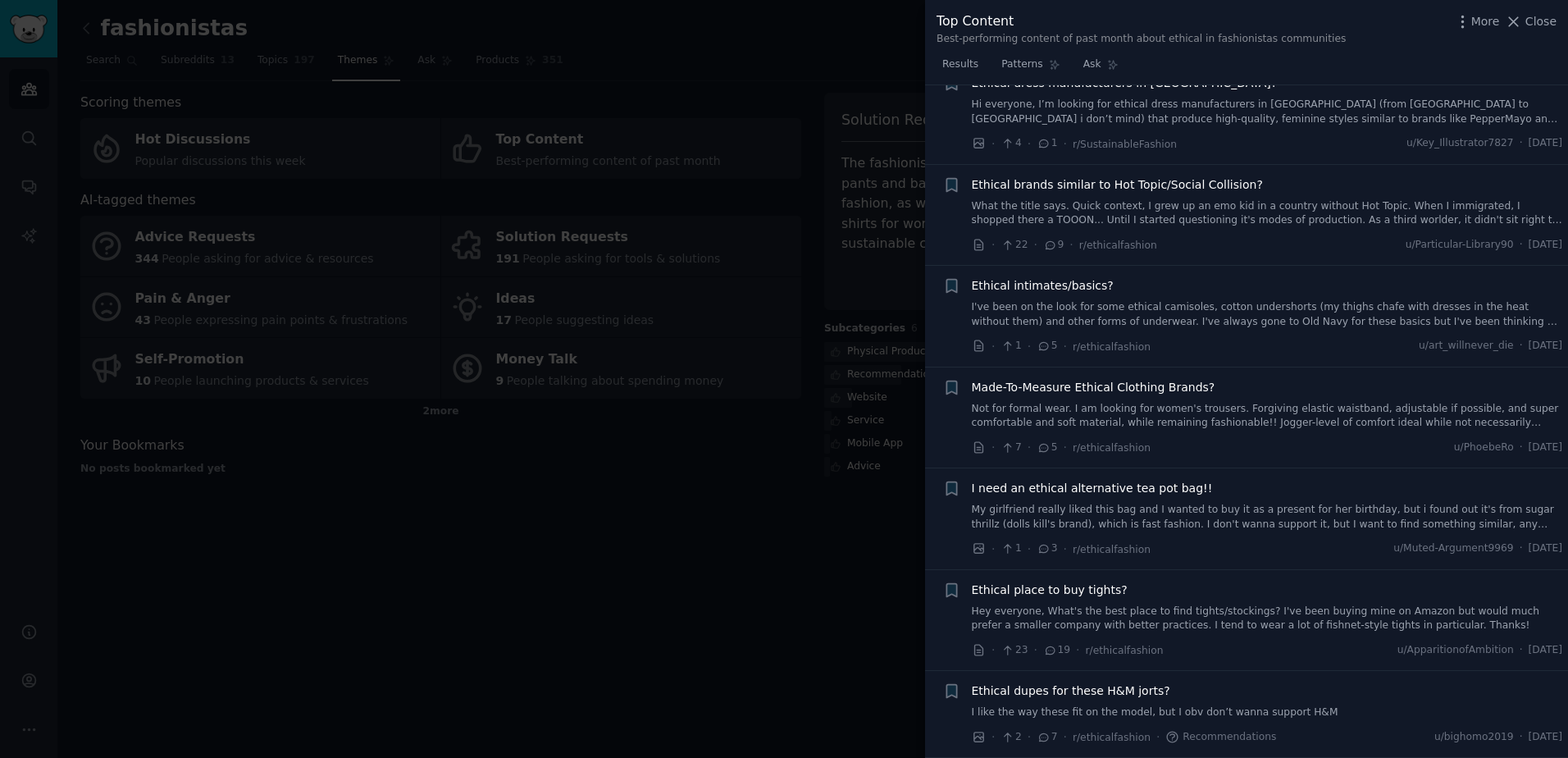
scroll to position [1873, 0]
click at [1125, 299] on link "I've been on the look for some ethical camisoles, cotton undershorts (my thighs…" at bounding box center [1267, 313] width 591 height 29
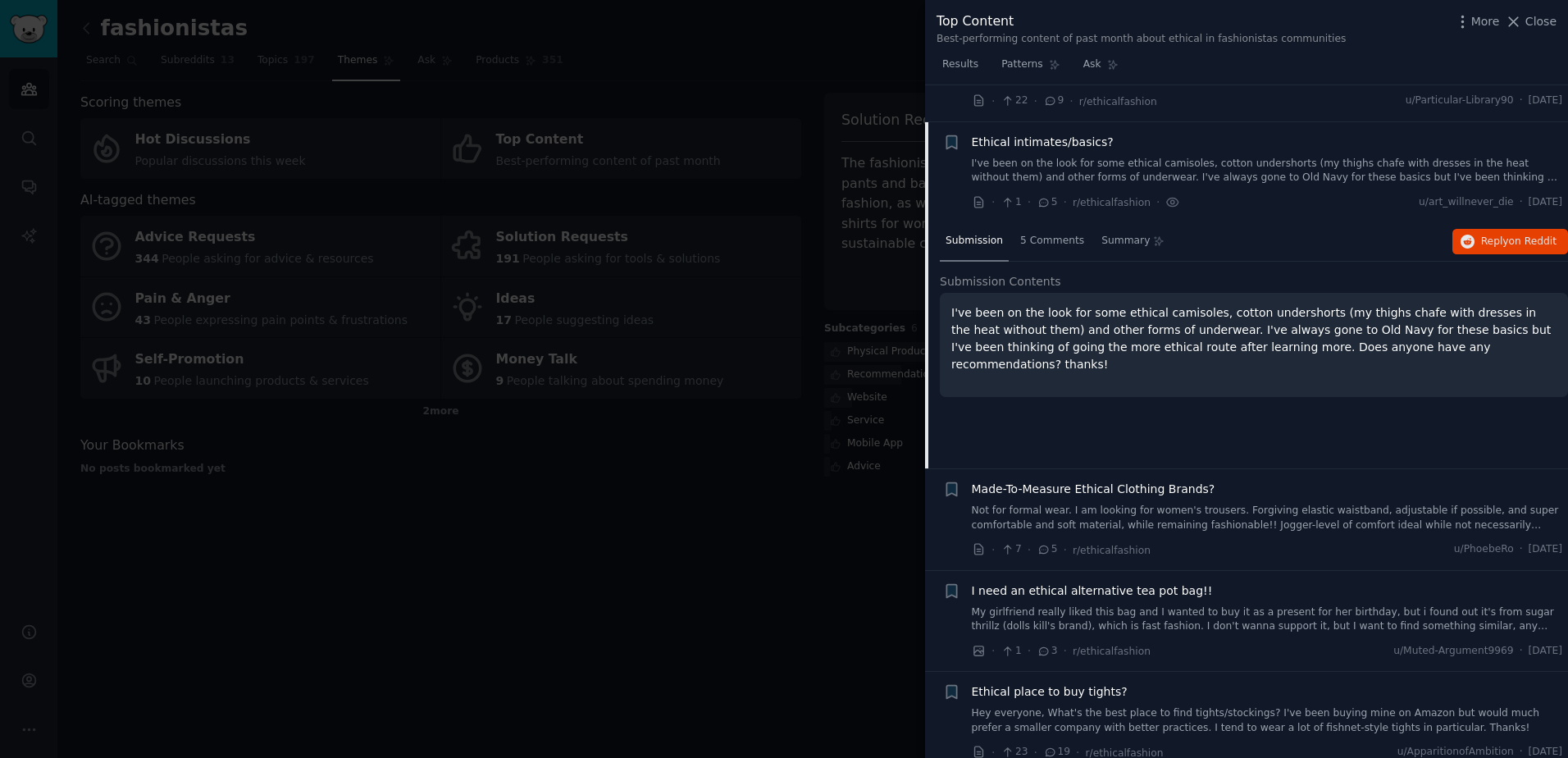
scroll to position [1308, 0]
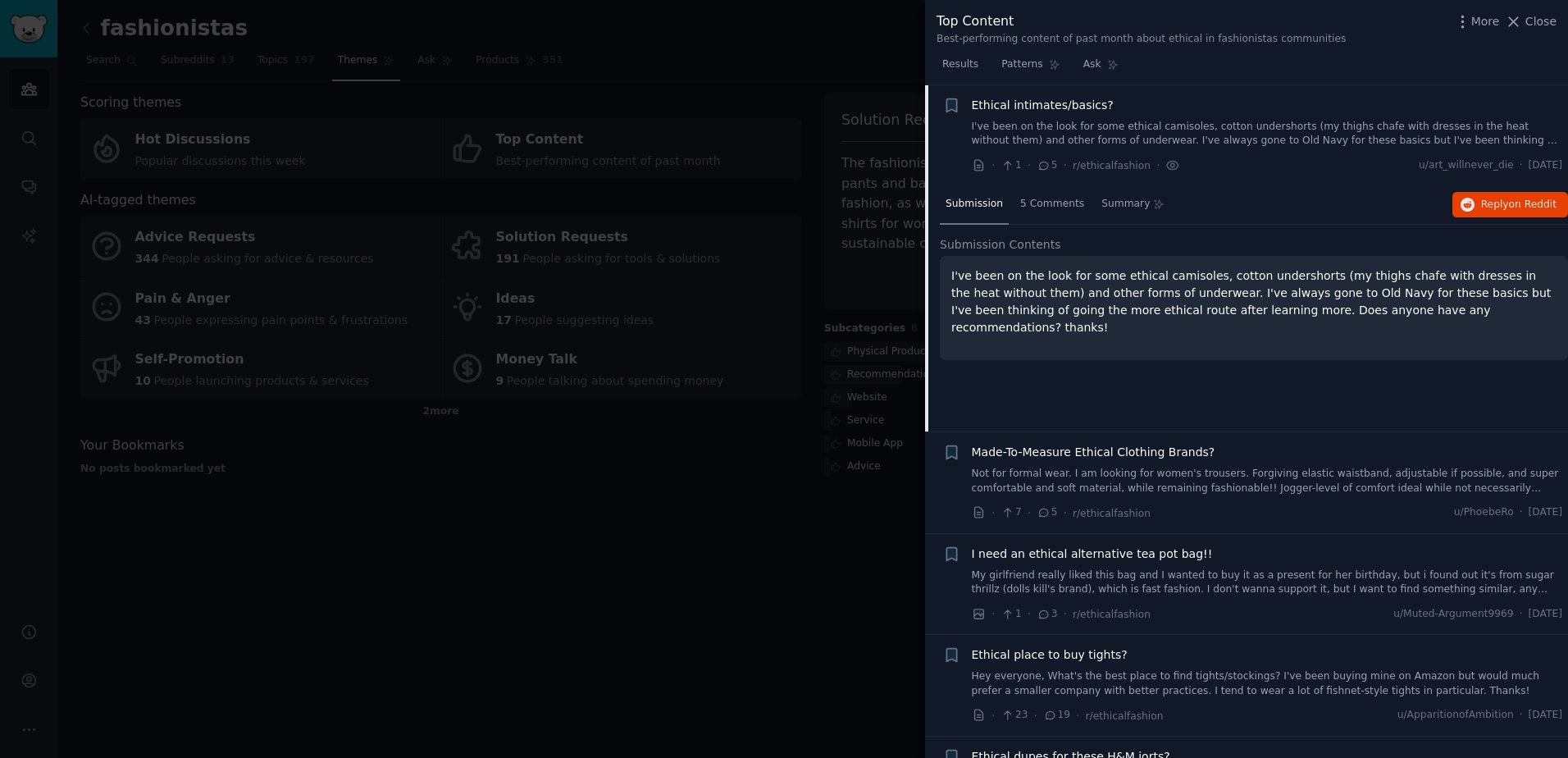
click at [1101, 310] on p "I've been on the look for some ethical camisoles, cotton undershorts (my thighs…" at bounding box center [1253, 302] width 605 height 69
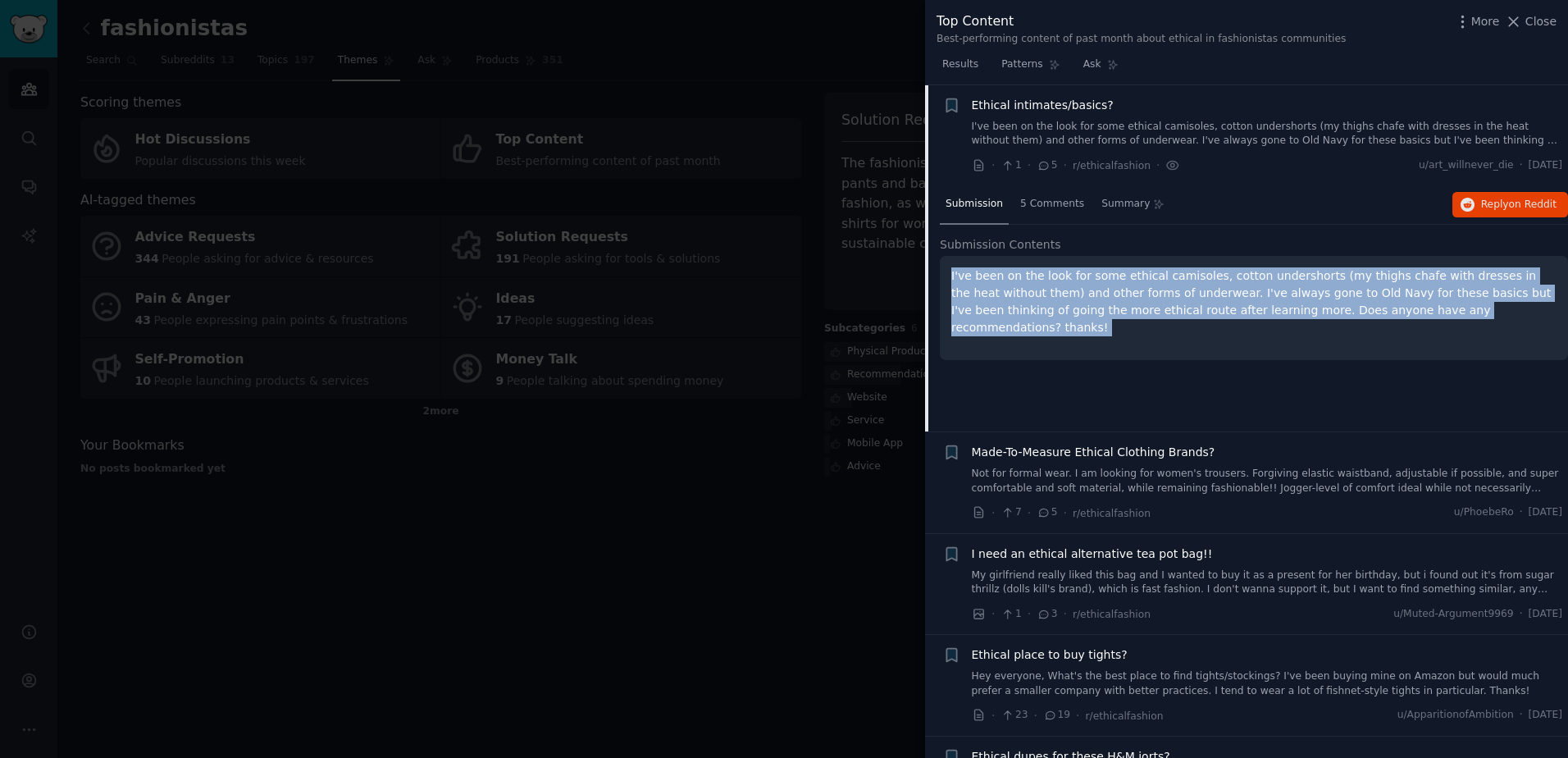
click at [1101, 310] on p "I've been on the look for some ethical camisoles, cotton undershorts (my thighs…" at bounding box center [1253, 302] width 605 height 69
copy ul "I've been on the look for some ethical camisoles, cotton undershorts (my thighs…"
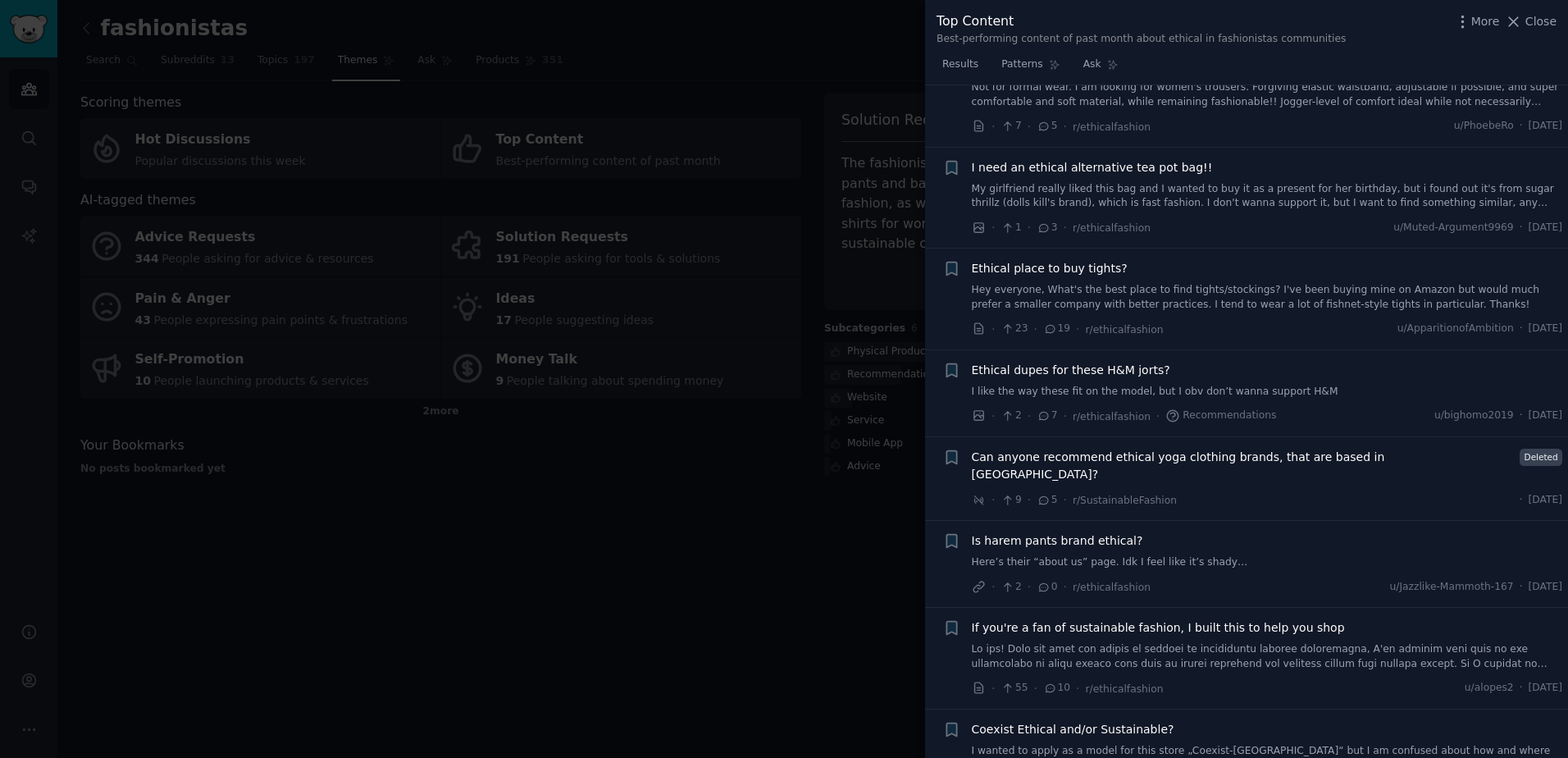
scroll to position [1695, 0]
click at [815, 403] on div at bounding box center [784, 379] width 1568 height 758
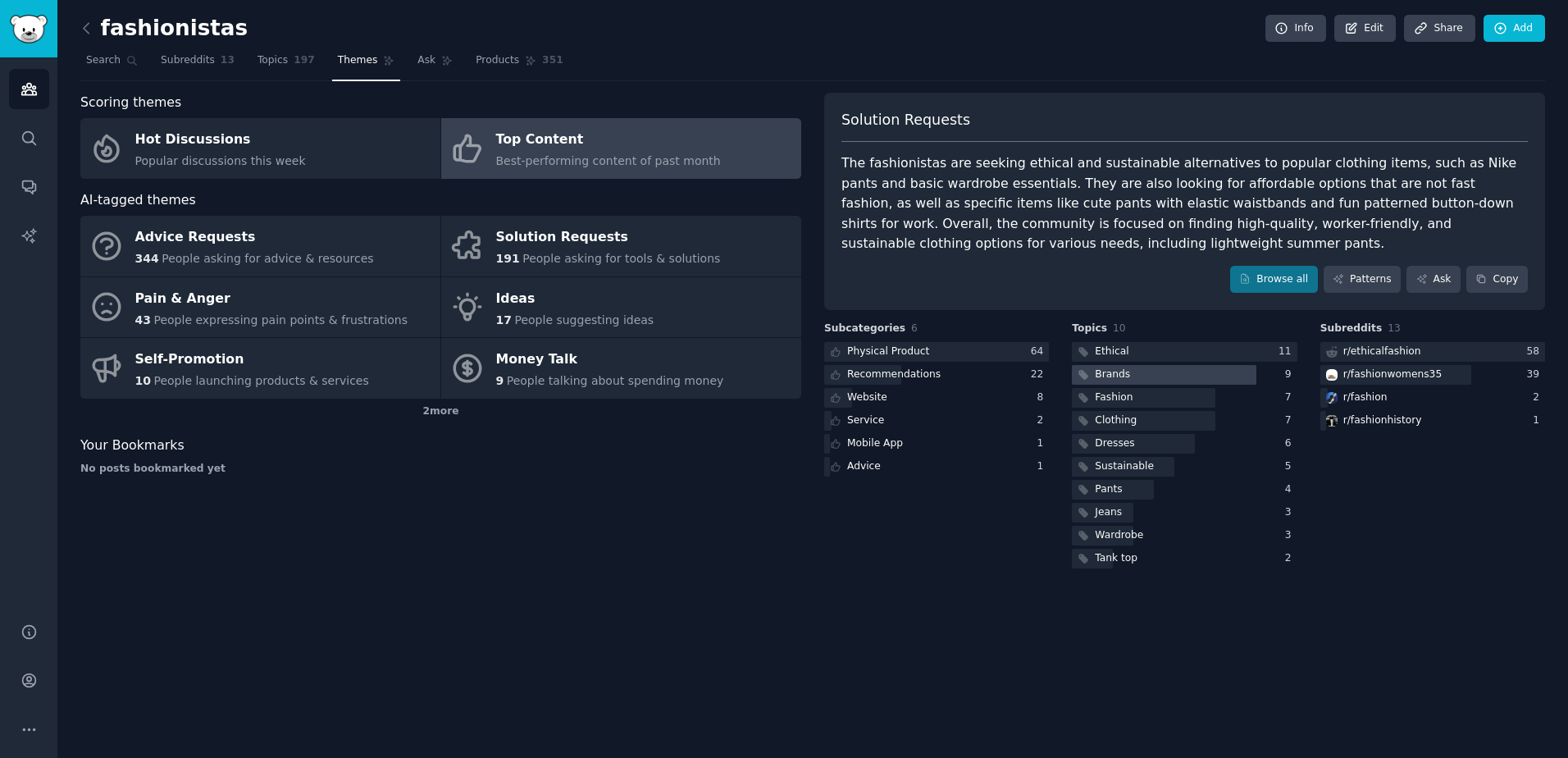
click at [1152, 377] on div at bounding box center [1164, 375] width 184 height 20
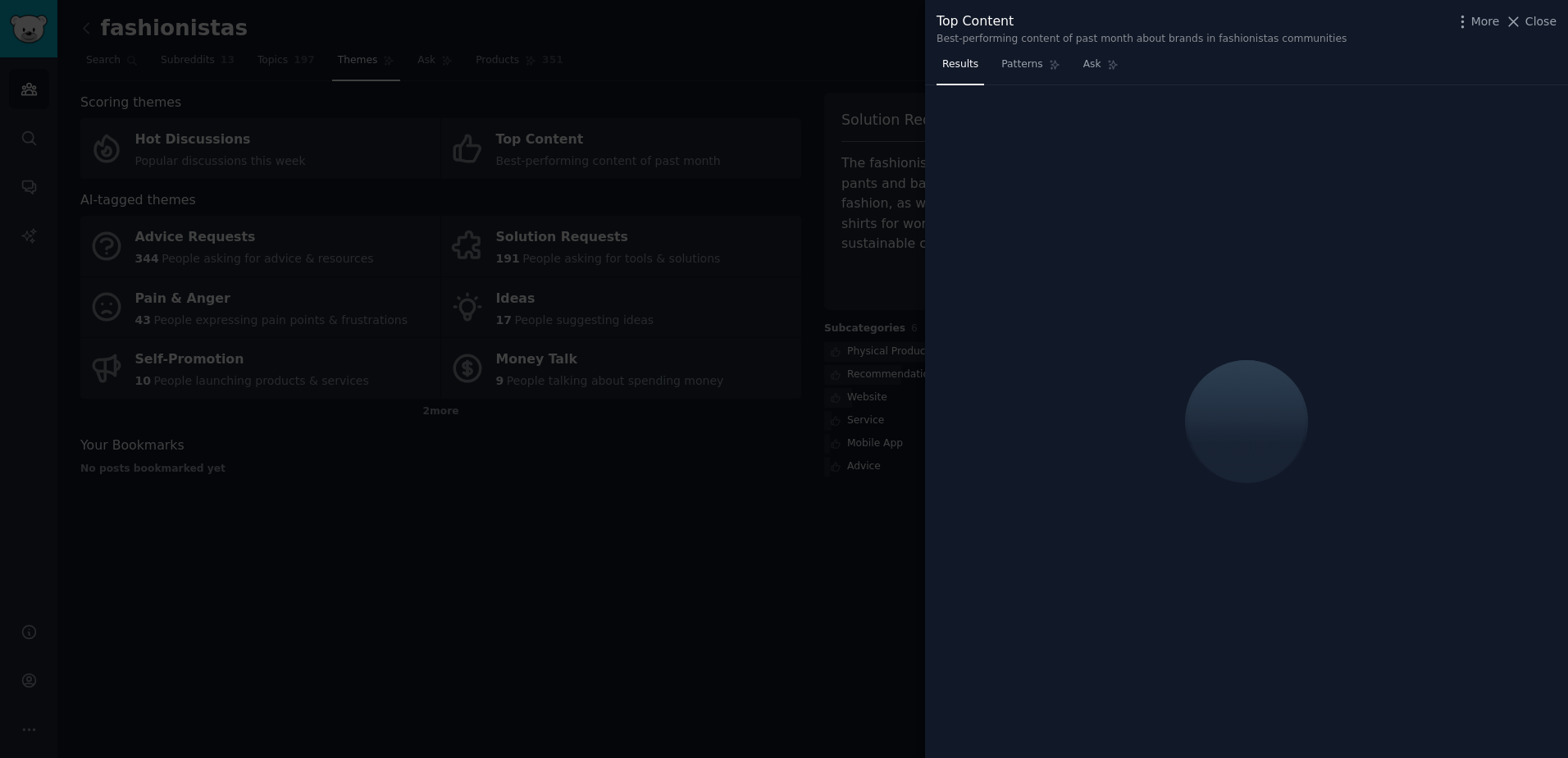
click at [890, 337] on div at bounding box center [784, 379] width 1568 height 758
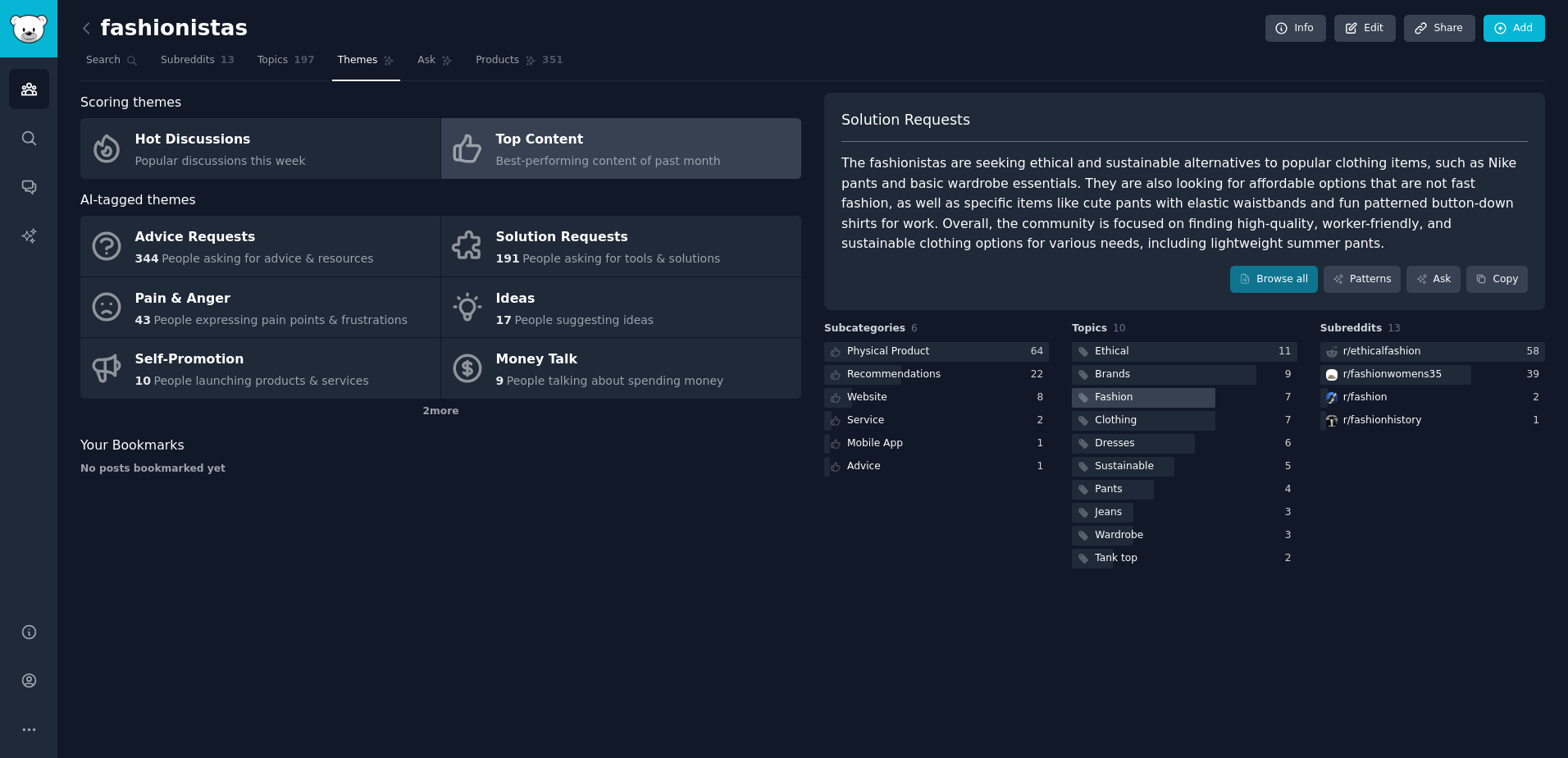
click at [1133, 397] on div at bounding box center [1144, 398] width 143 height 20
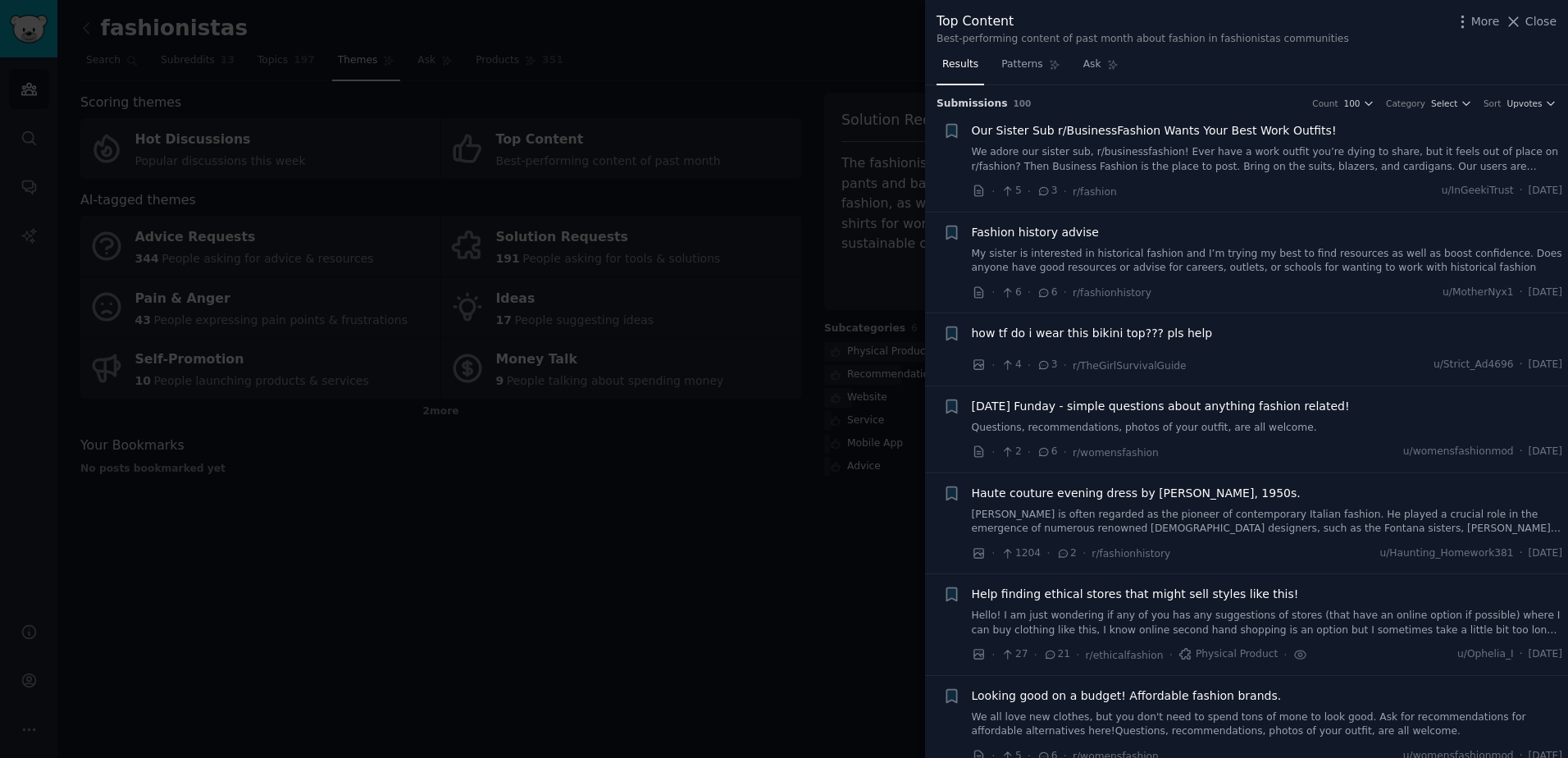
click at [1198, 162] on link "We adore our sister sub, r/businessfashion! Ever have a work outfit you’re dyin…" at bounding box center [1267, 159] width 591 height 29
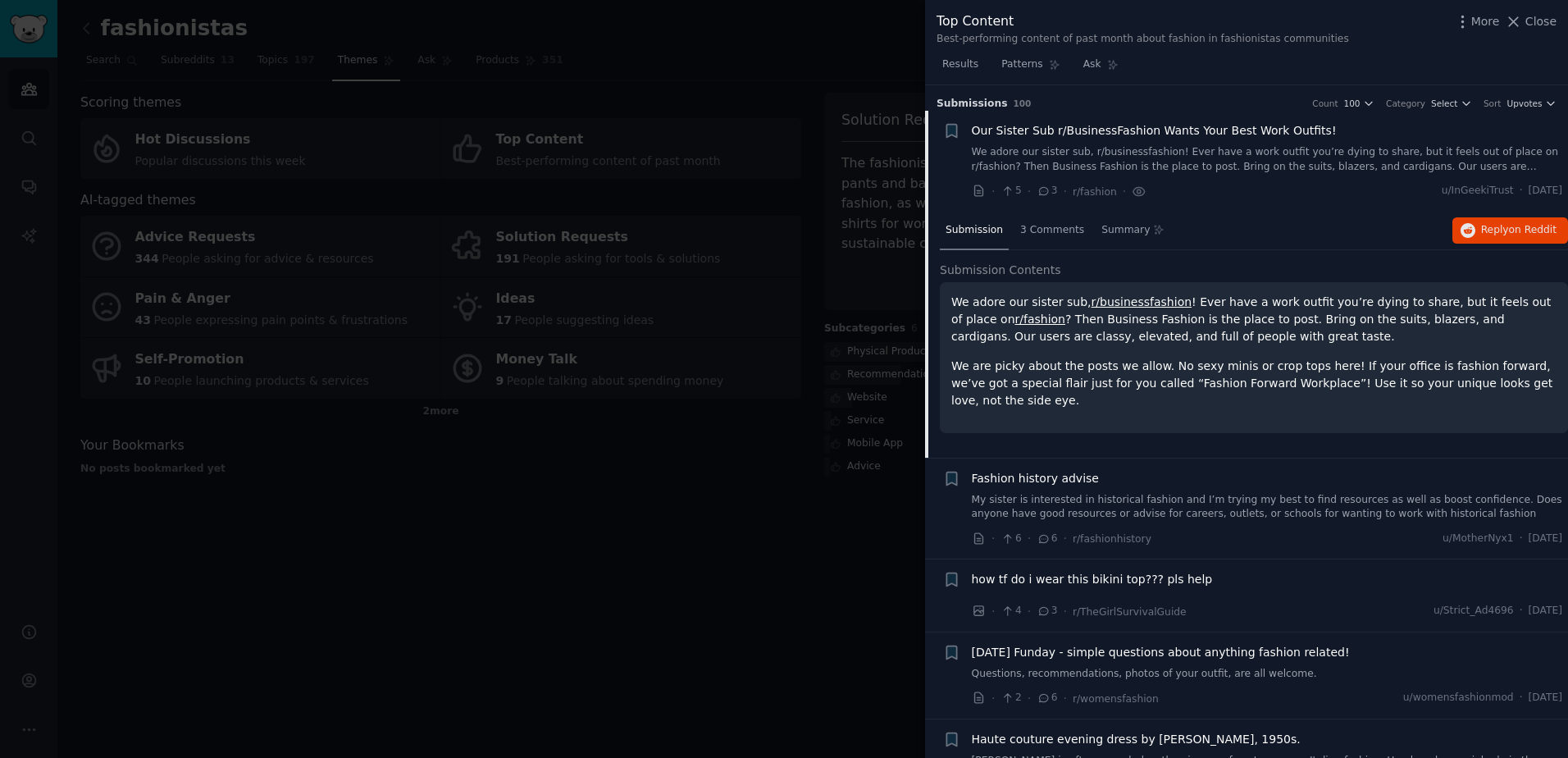
scroll to position [26, 0]
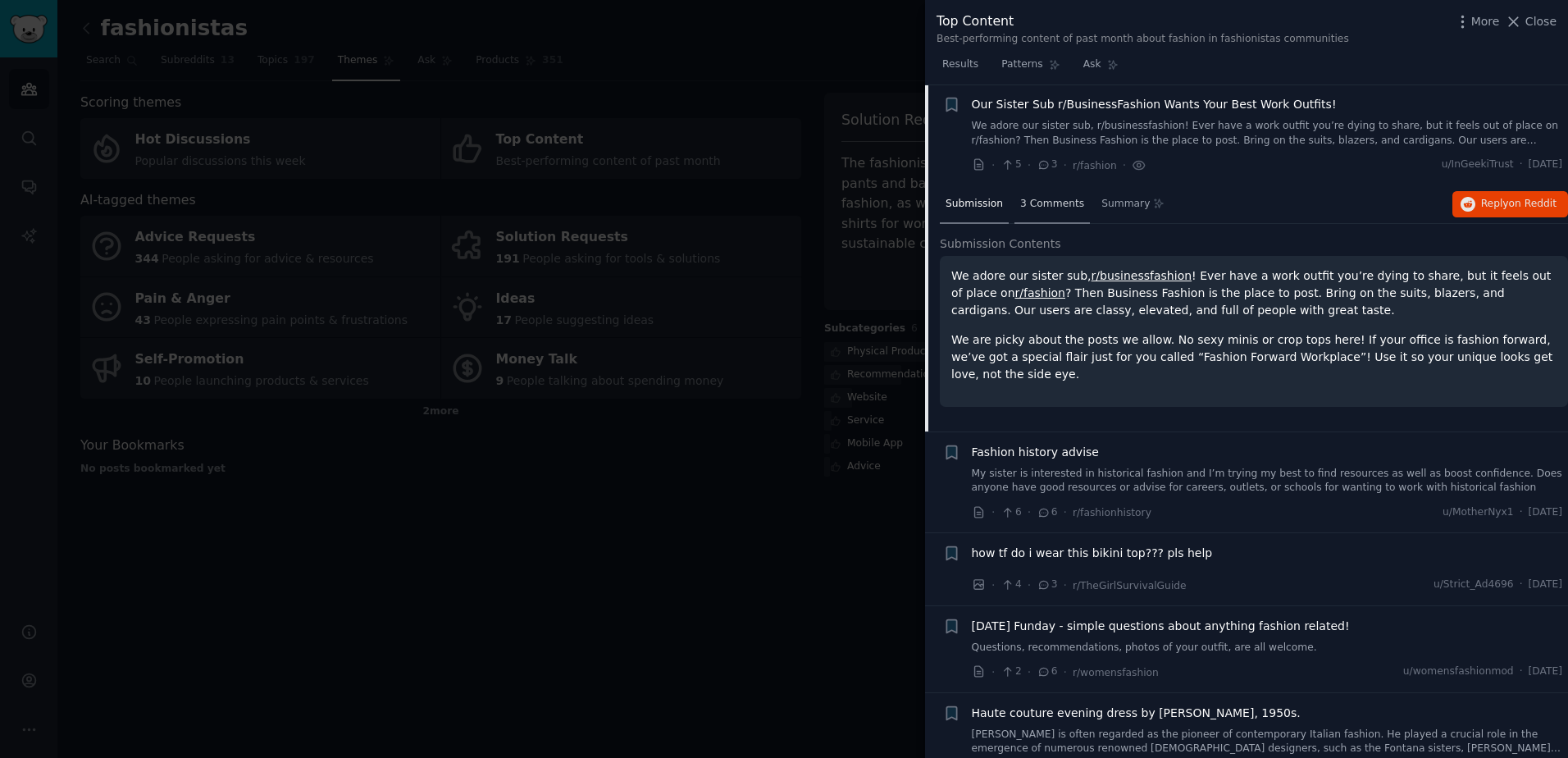
click at [1064, 200] on span "3 Comments" at bounding box center [1052, 205] width 64 height 15
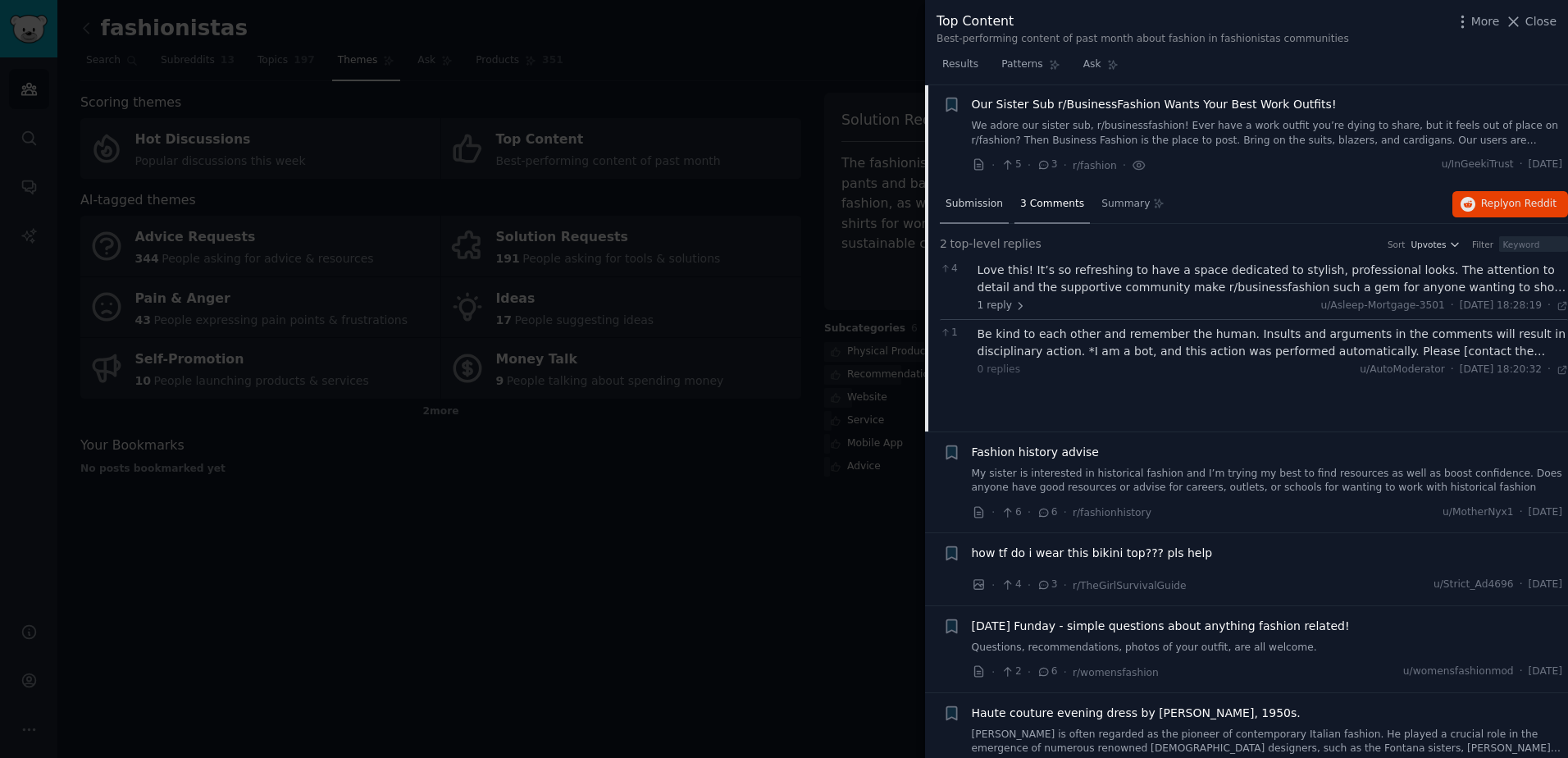
click at [962, 207] on span "Submission" at bounding box center [974, 205] width 57 height 15
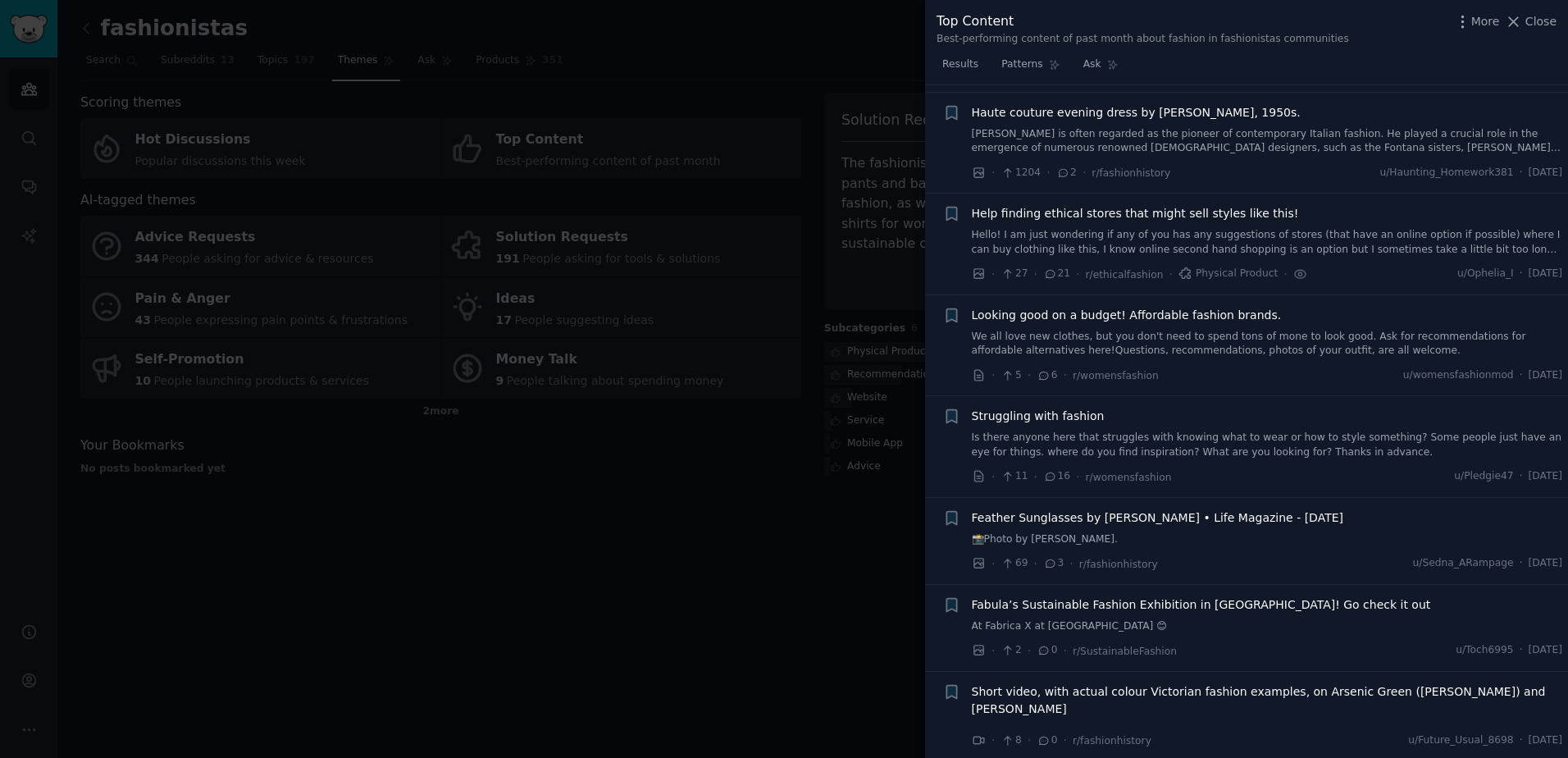
scroll to position [627, 0]
click at [794, 419] on div at bounding box center [784, 379] width 1568 height 758
